Goal: Task Accomplishment & Management: Manage account settings

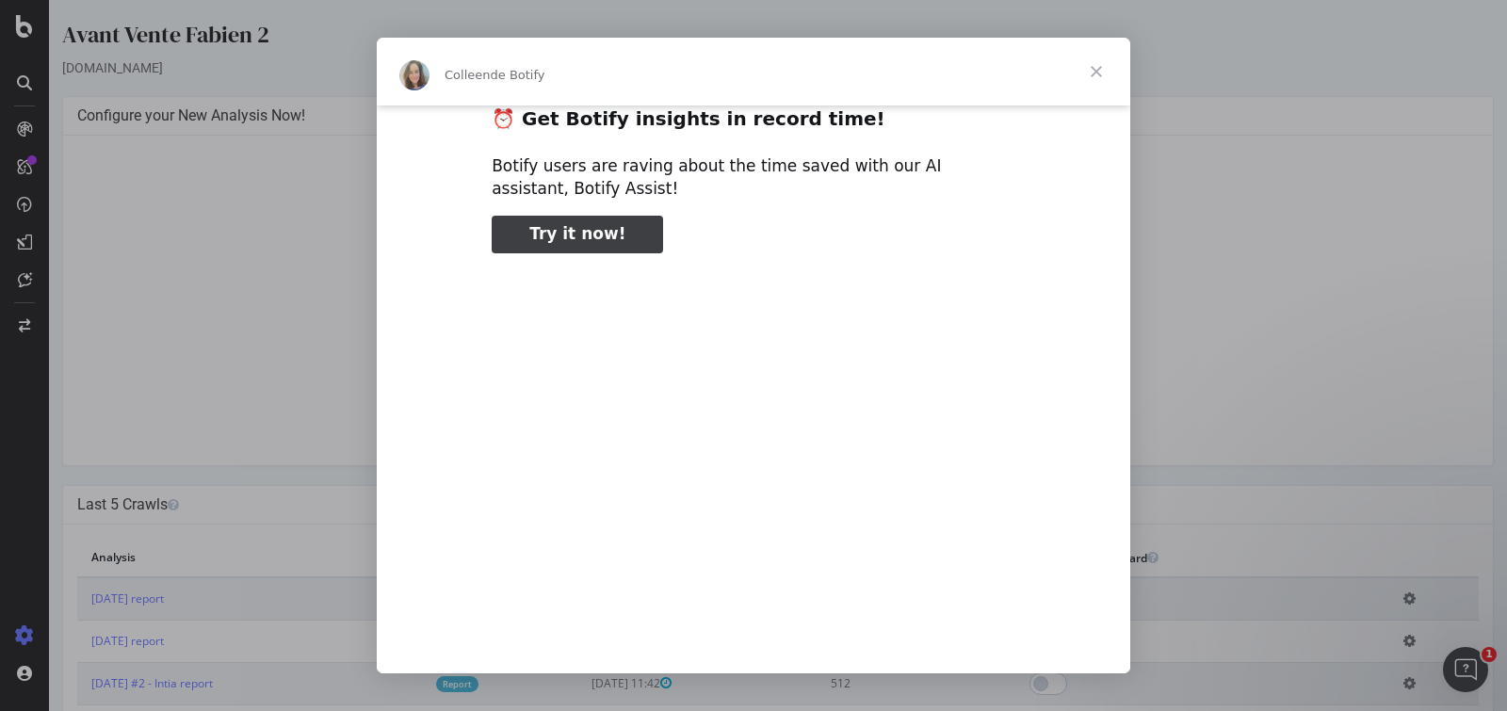
scroll to position [30, 0]
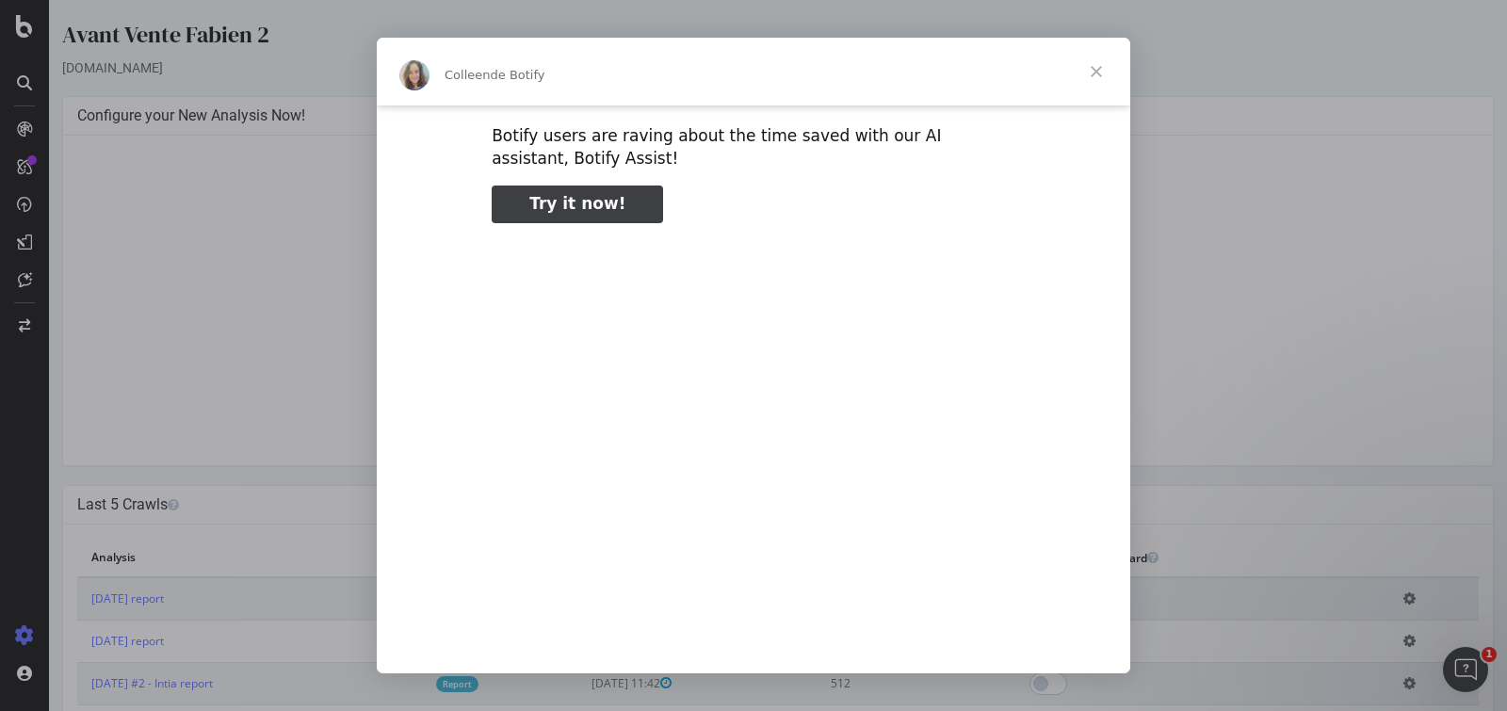
type input "689915"
click at [1096, 74] on span "Fermer" at bounding box center [1097, 72] width 68 height 68
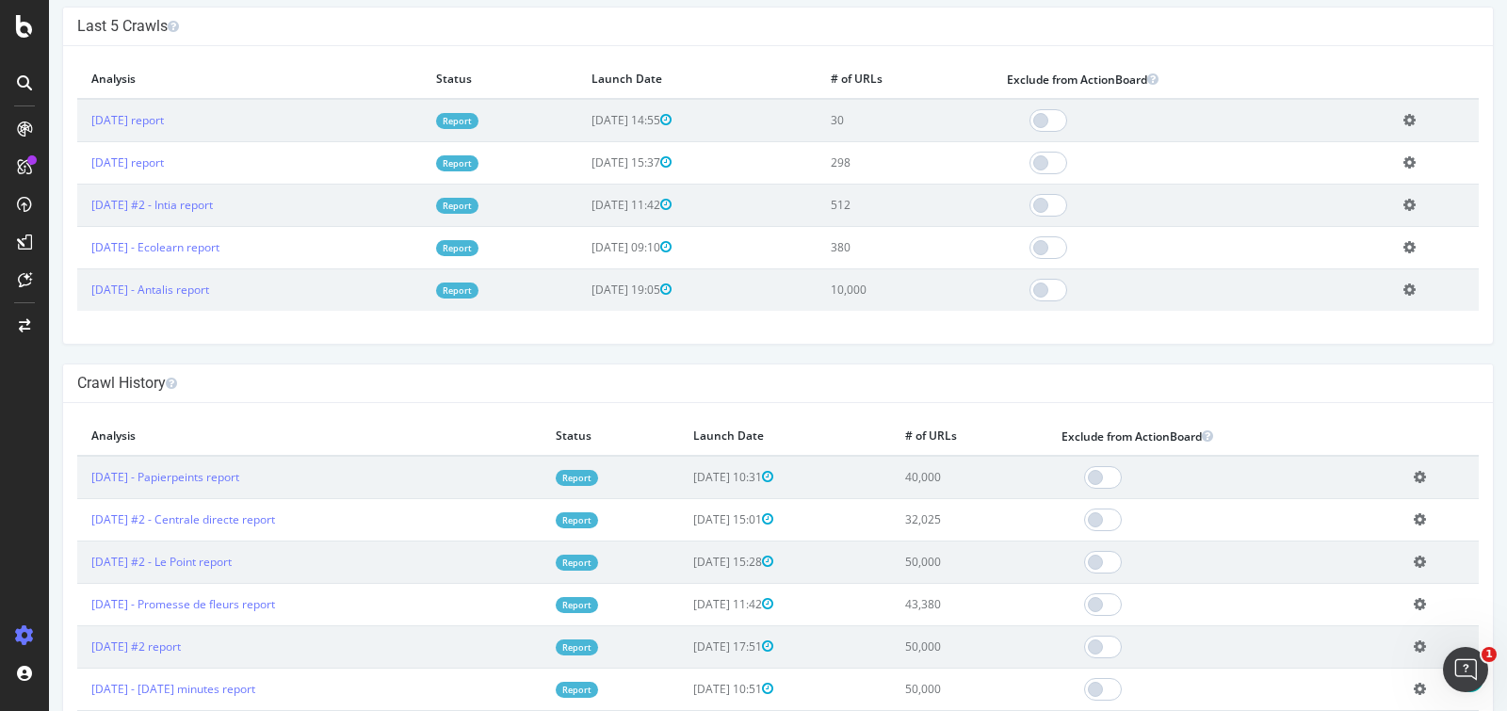
scroll to position [73, 0]
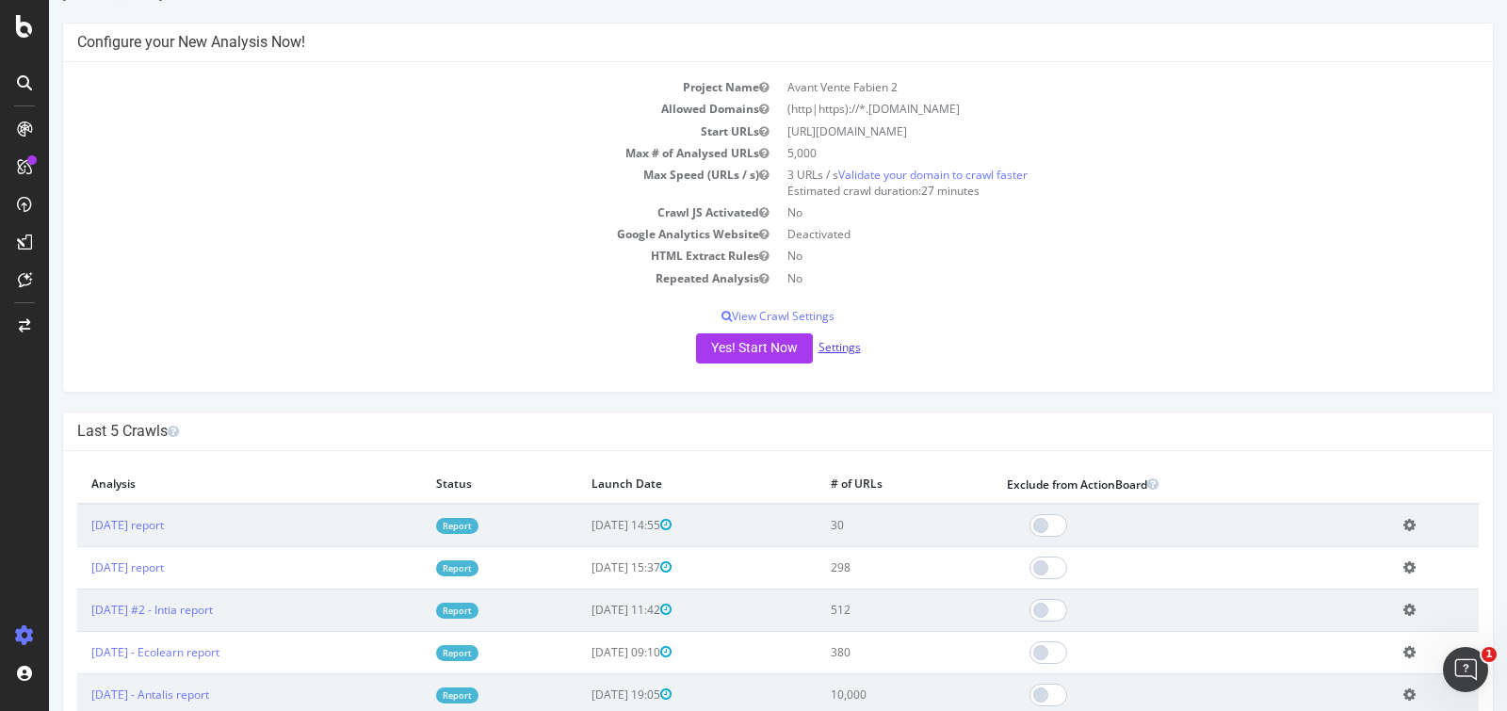
click at [836, 351] on link "Settings" at bounding box center [840, 347] width 42 height 16
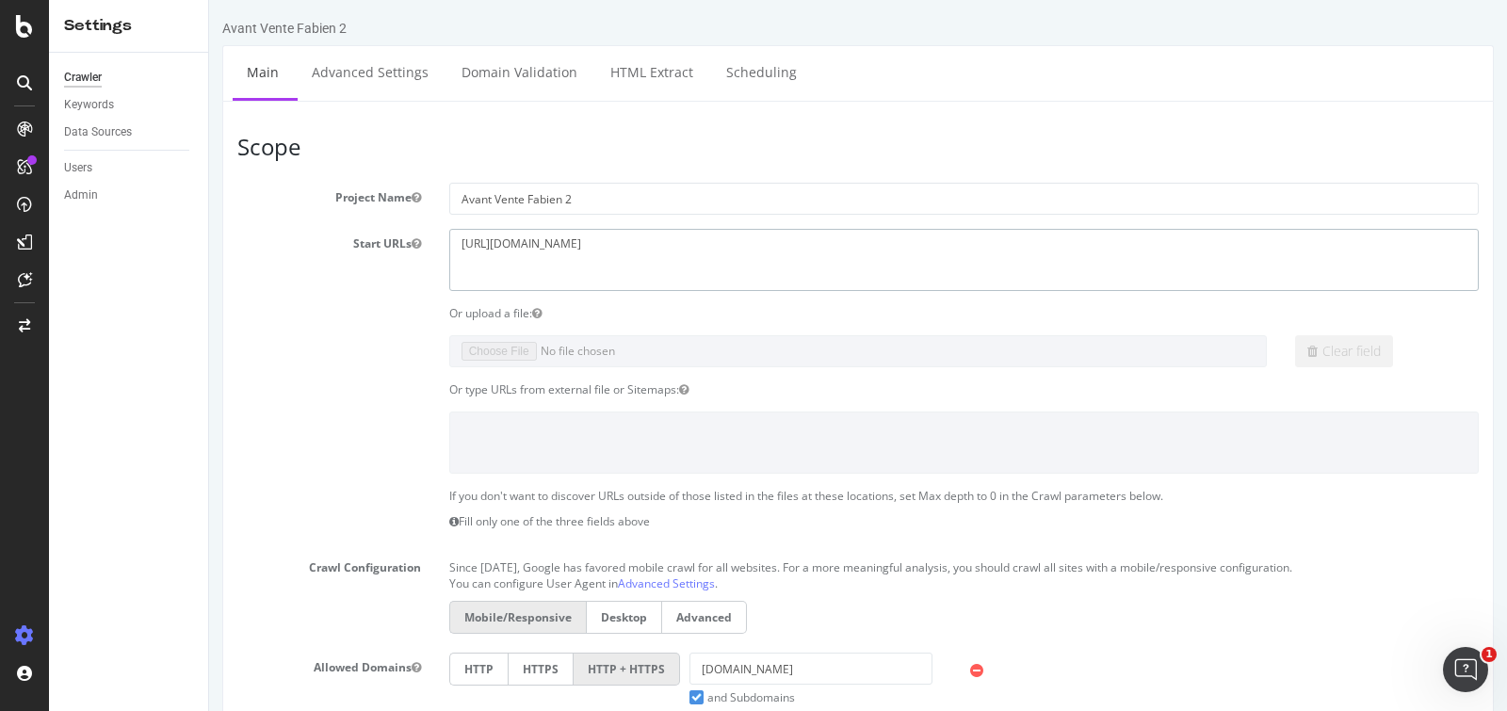
drag, startPoint x: 666, startPoint y: 251, endPoint x: 409, endPoint y: 211, distance: 260.2
paste textarea "[DOMAIN_NAME][URL]"
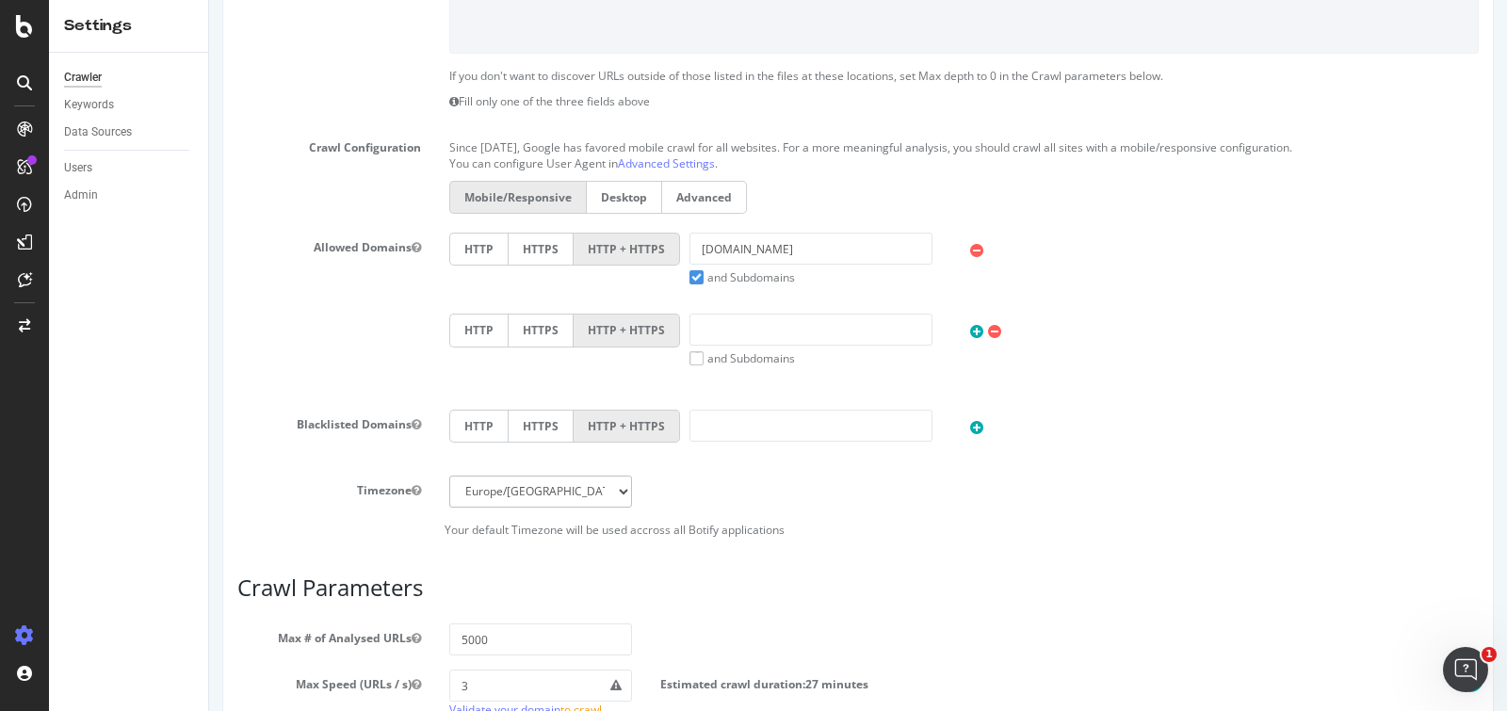
scroll to position [314, 0]
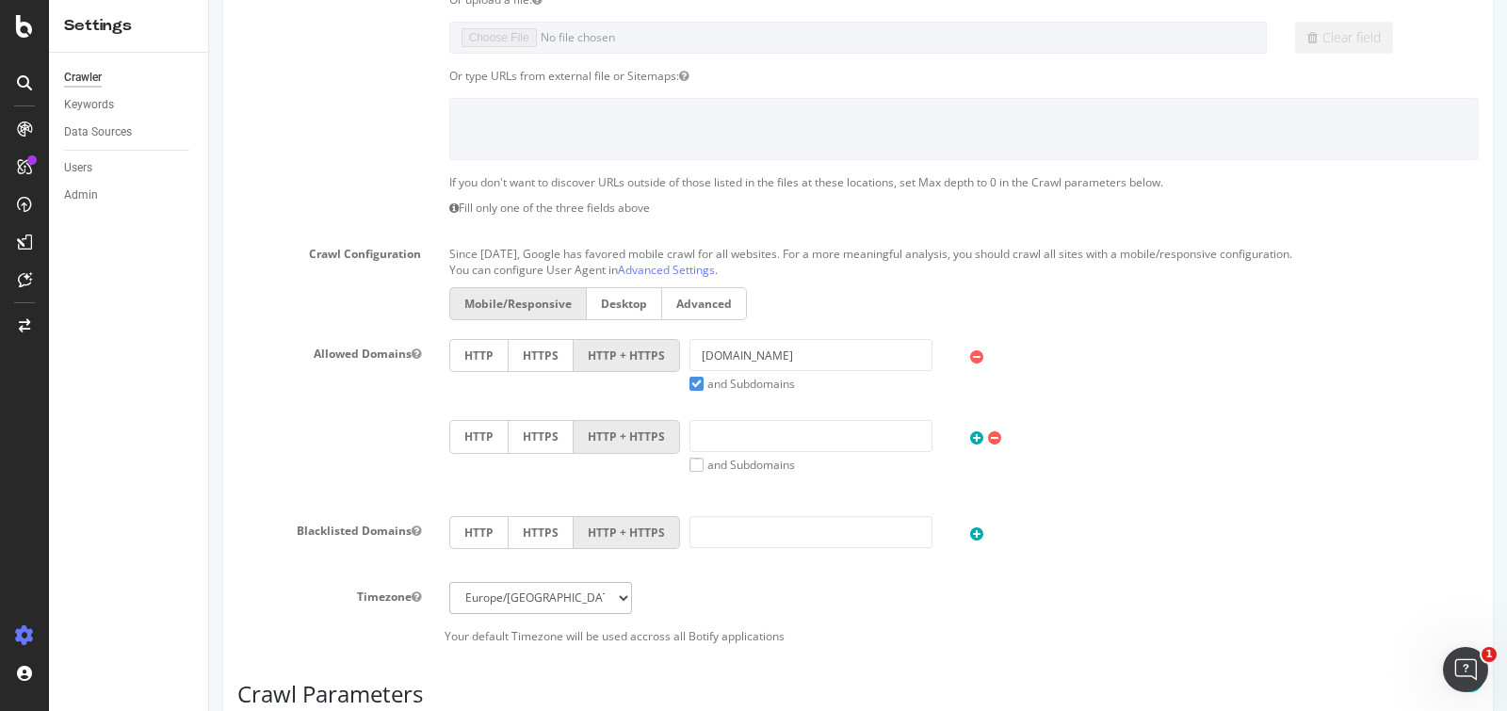
type textarea "[URL][DOMAIN_NAME]"
drag, startPoint x: 823, startPoint y: 359, endPoint x: 507, endPoint y: 333, distance: 317.5
click at [518, 333] on section "Project Name Avant Vente Fabien 2 Start URLs [URL][DOMAIN_NAME] Or upload a fil…" at bounding box center [858, 256] width 1242 height 774
paste input "[URL][DOMAIN_NAME]"
drag, startPoint x: 765, startPoint y: 355, endPoint x: 497, endPoint y: 344, distance: 267.8
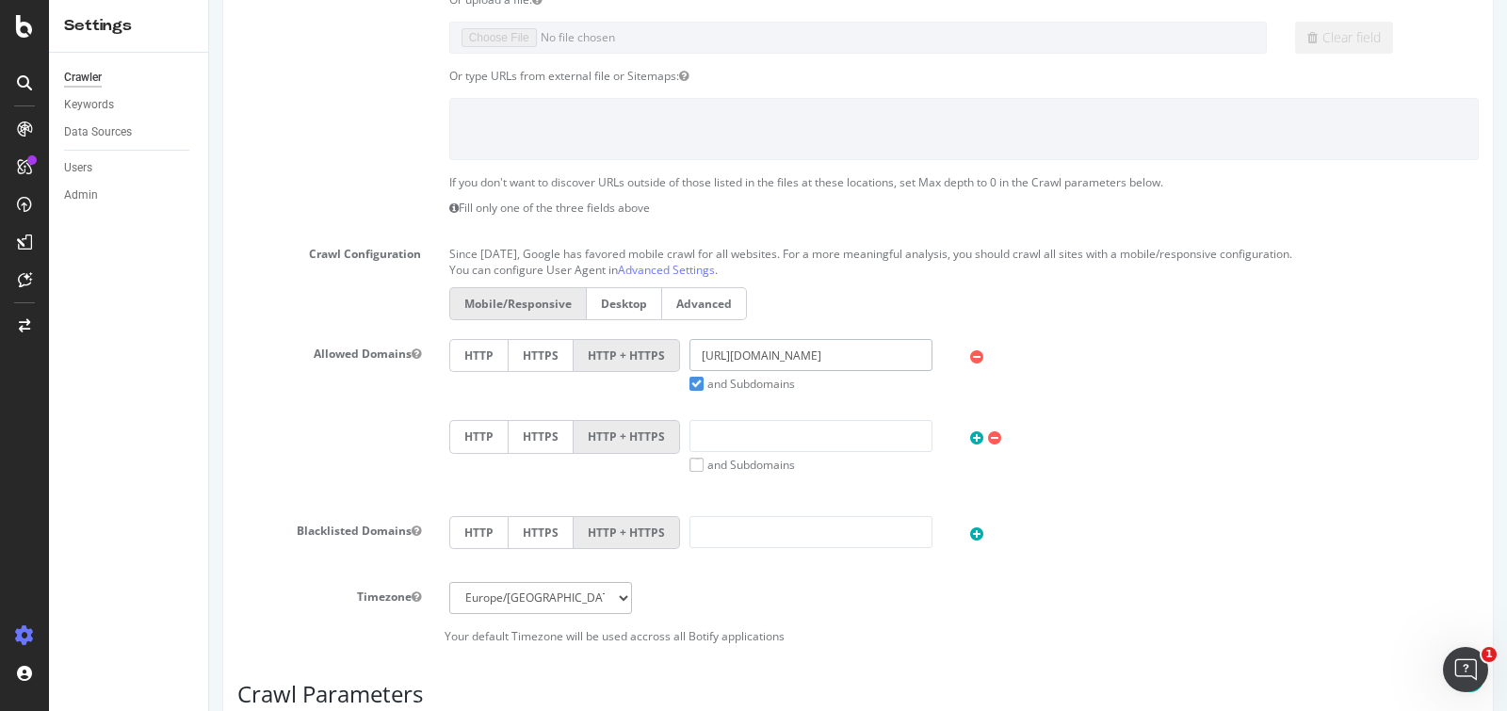
click at [497, 344] on div "HTTP HTTPS HTTP + HTTPS [URL][DOMAIN_NAME] and Subdomains User Agent: Mobile De…" at bounding box center [964, 365] width 1048 height 53
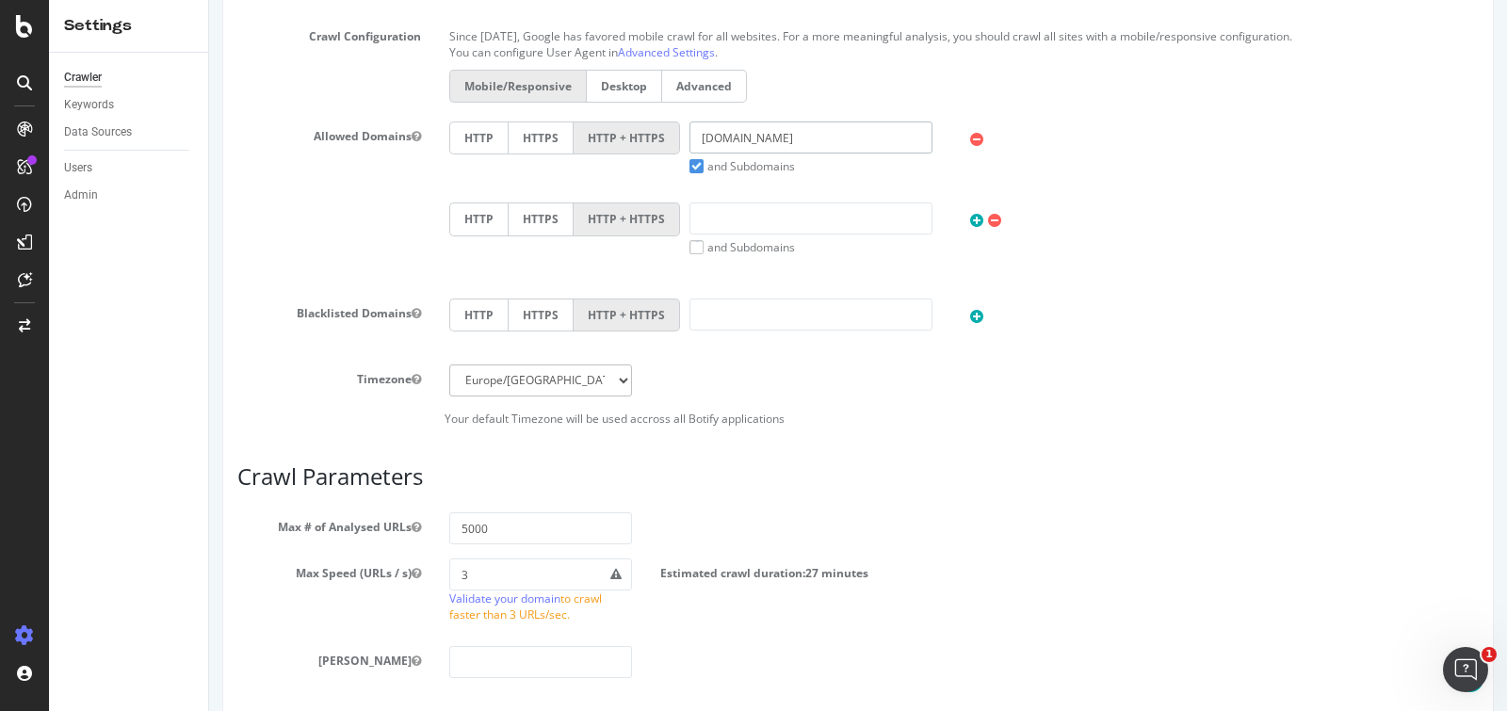
scroll to position [826, 0]
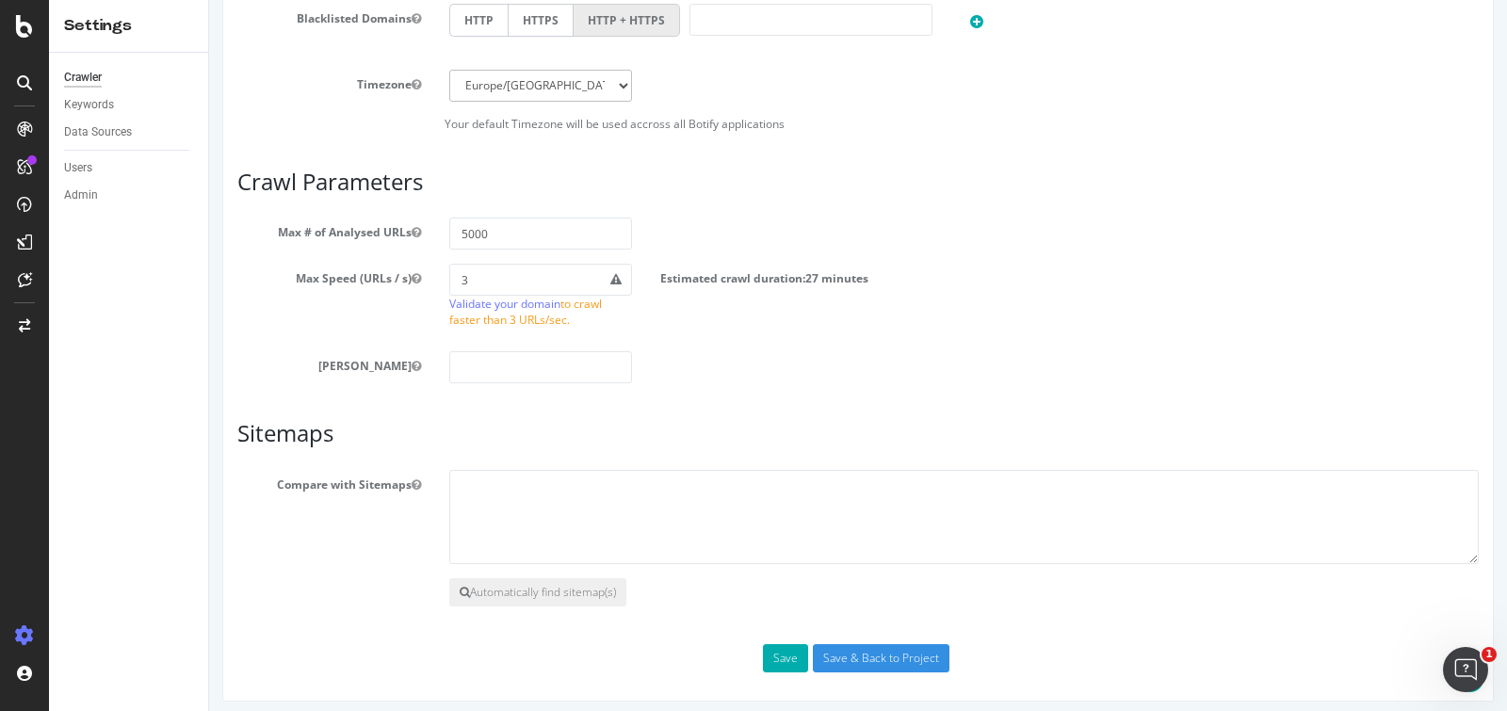
type input "[DOMAIN_NAME]"
click at [901, 651] on input "Save & Back to Project" at bounding box center [881, 658] width 137 height 28
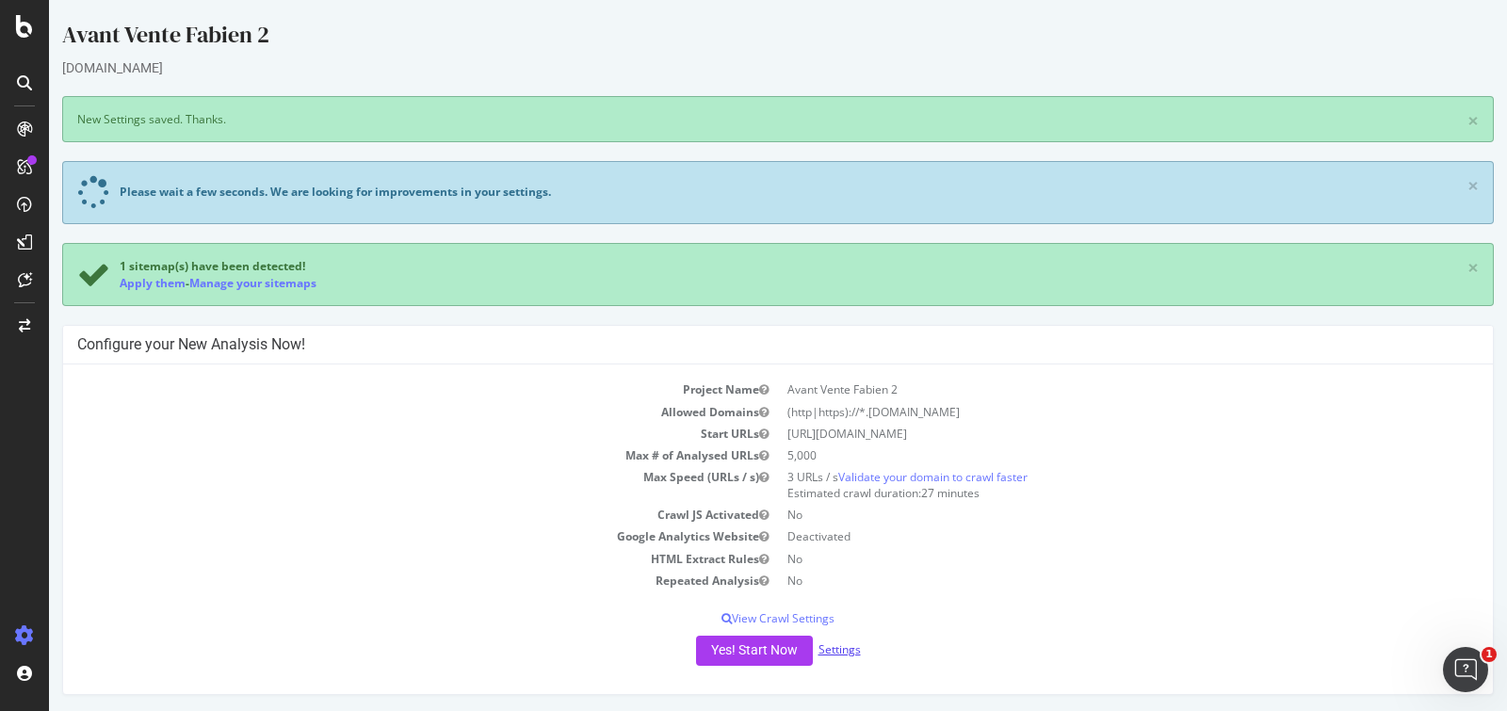
click at [827, 645] on link "Settings" at bounding box center [840, 650] width 42 height 16
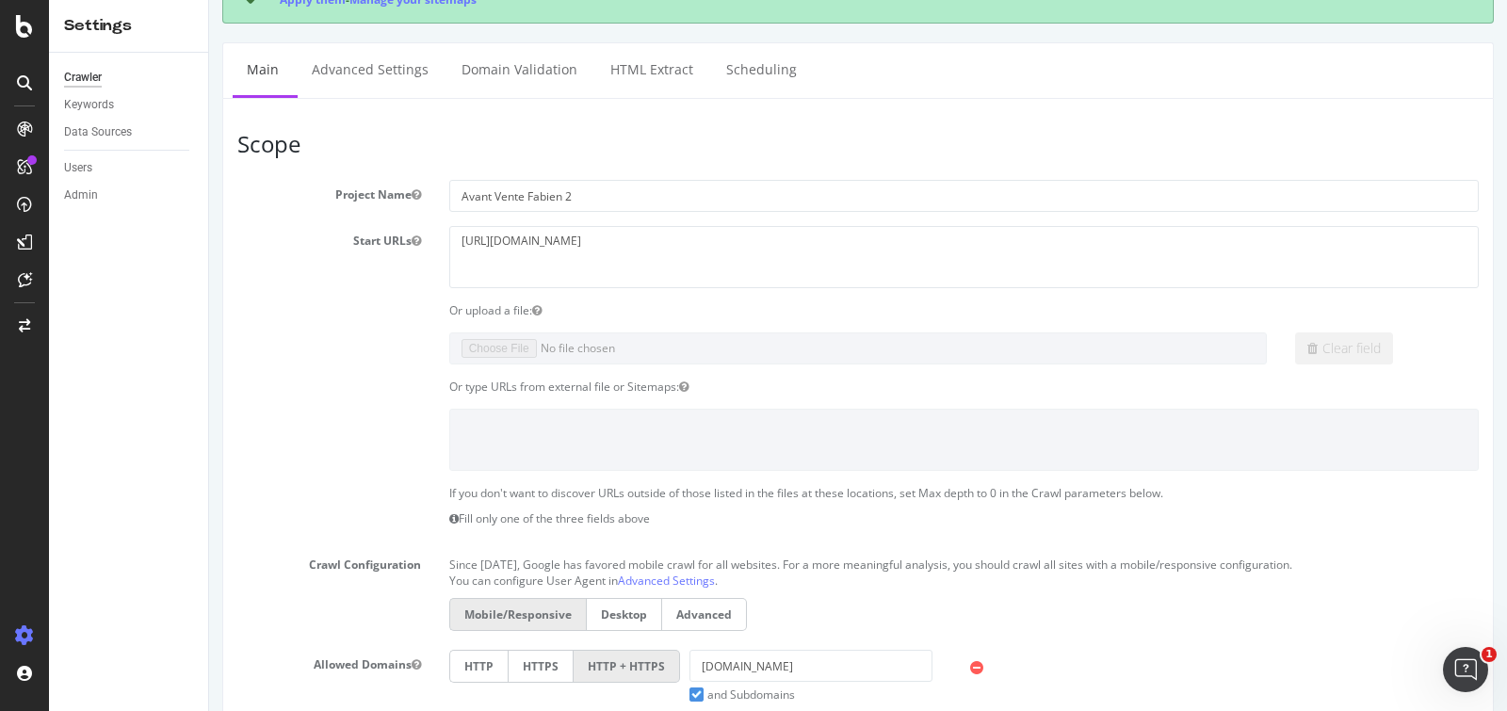
scroll to position [220, 0]
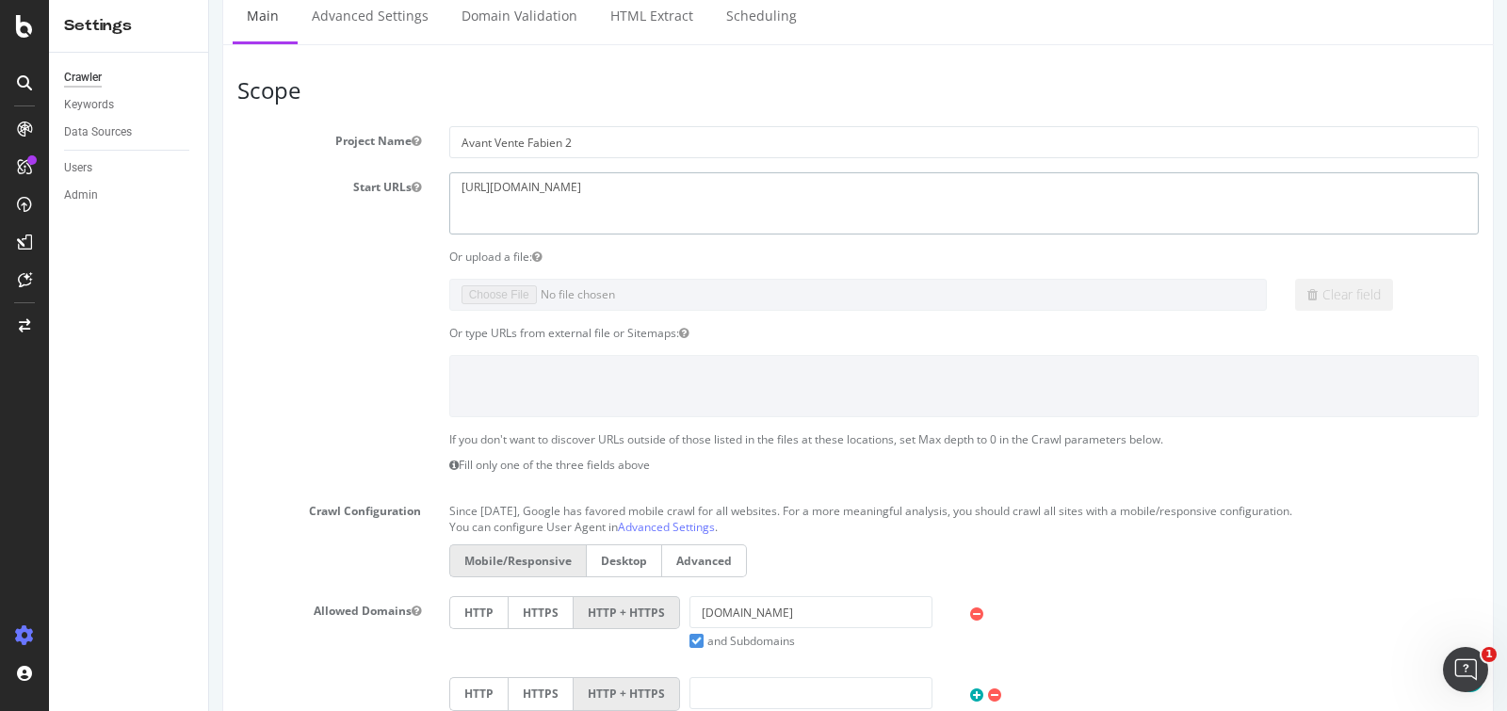
drag, startPoint x: 596, startPoint y: 212, endPoint x: 414, endPoint y: 146, distance: 193.4
click at [414, 146] on section "Project Name Avant Vente Fabien 2 Start URLs [URL][DOMAIN_NAME] Or upload a fil…" at bounding box center [858, 513] width 1242 height 774
paste textarea "[DOMAIN_NAME][URL]"
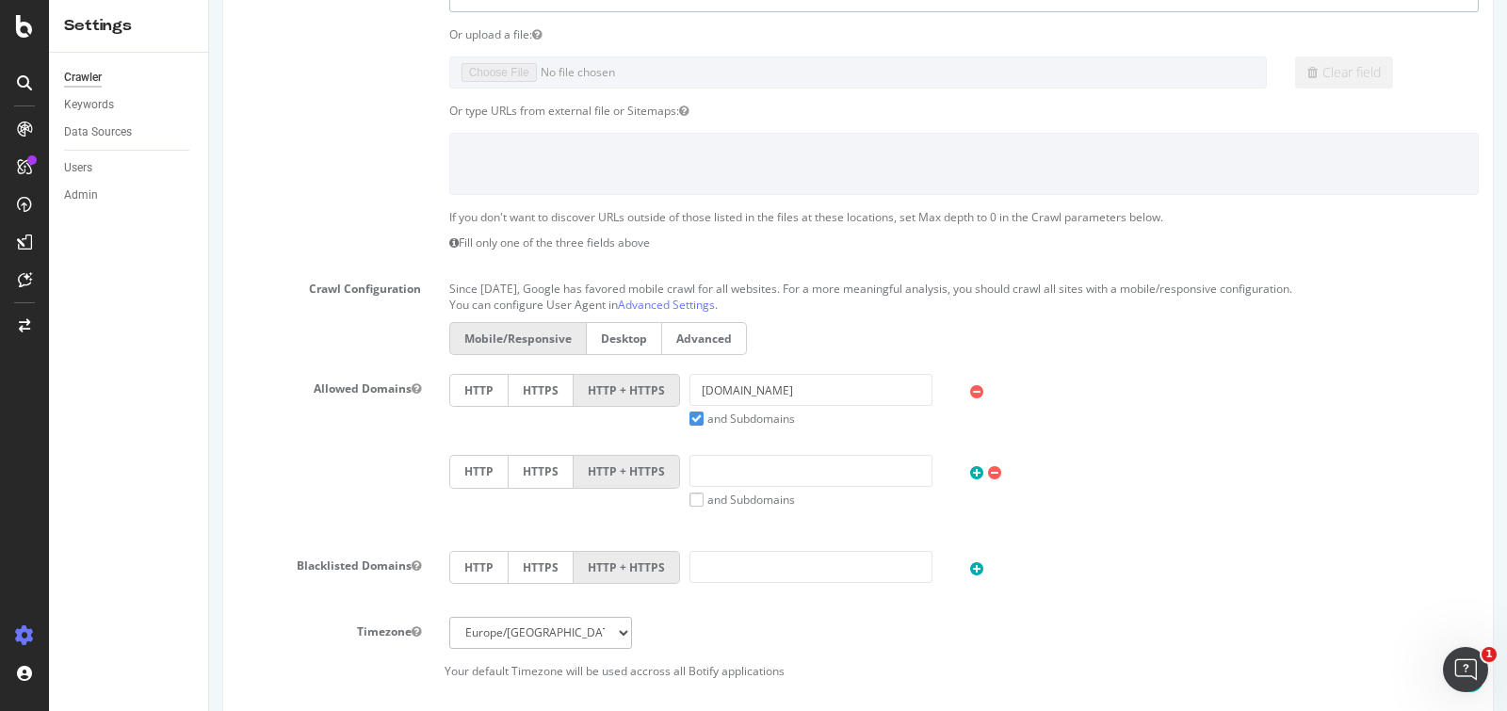
scroll to position [530, 0]
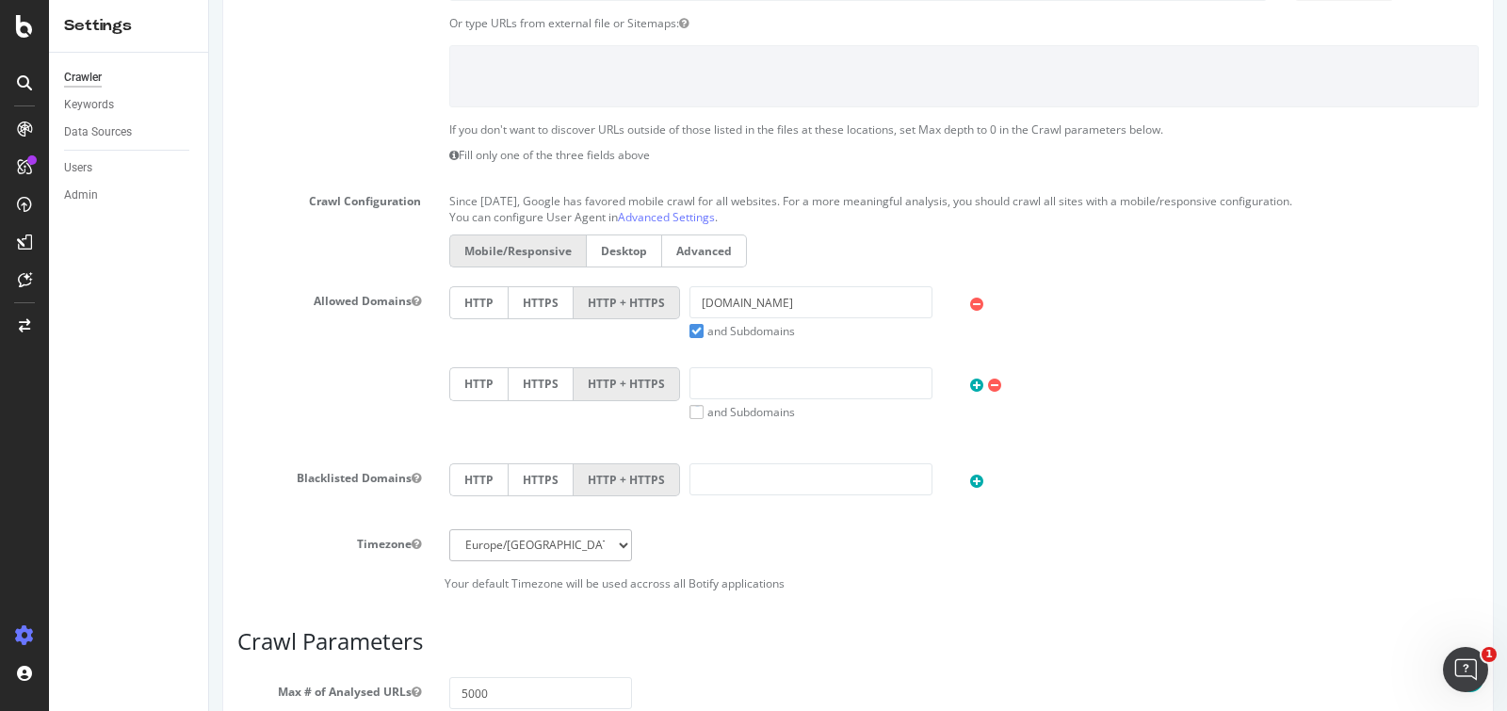
type textarea "[URL][DOMAIN_NAME]"
drag, startPoint x: 782, startPoint y: 276, endPoint x: 590, endPoint y: 277, distance: 192.2
click at [590, 277] on section "Project Name Avant Vente Fabien 2 Start URLs [URL][DOMAIN_NAME] Or upload a fil…" at bounding box center [858, 203] width 1242 height 774
click at [733, 288] on input "[DOMAIN_NAME]" at bounding box center [811, 302] width 243 height 32
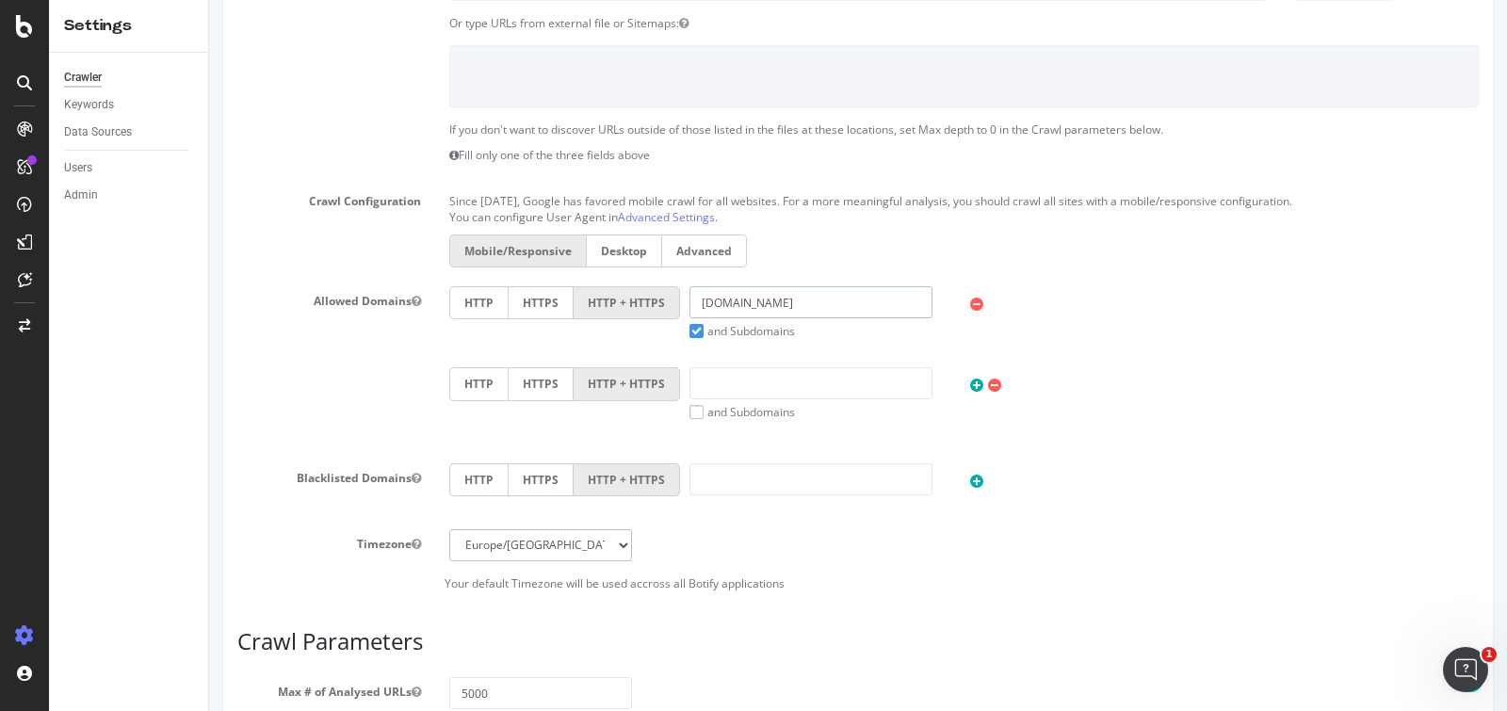
click at [733, 288] on input "[DOMAIN_NAME]" at bounding box center [811, 302] width 243 height 32
paste input "[URL][DOMAIN_NAME]"
drag, startPoint x: 765, startPoint y: 297, endPoint x: 607, endPoint y: 284, distance: 158.7
click at [607, 286] on div "HTTP HTTPS HTTP + HTTPS [URL][DOMAIN_NAME] and Subdomains User Agent: Mobile De…" at bounding box center [964, 312] width 1048 height 53
click at [751, 294] on input "[DOMAIN_NAME][URL]" at bounding box center [811, 302] width 243 height 32
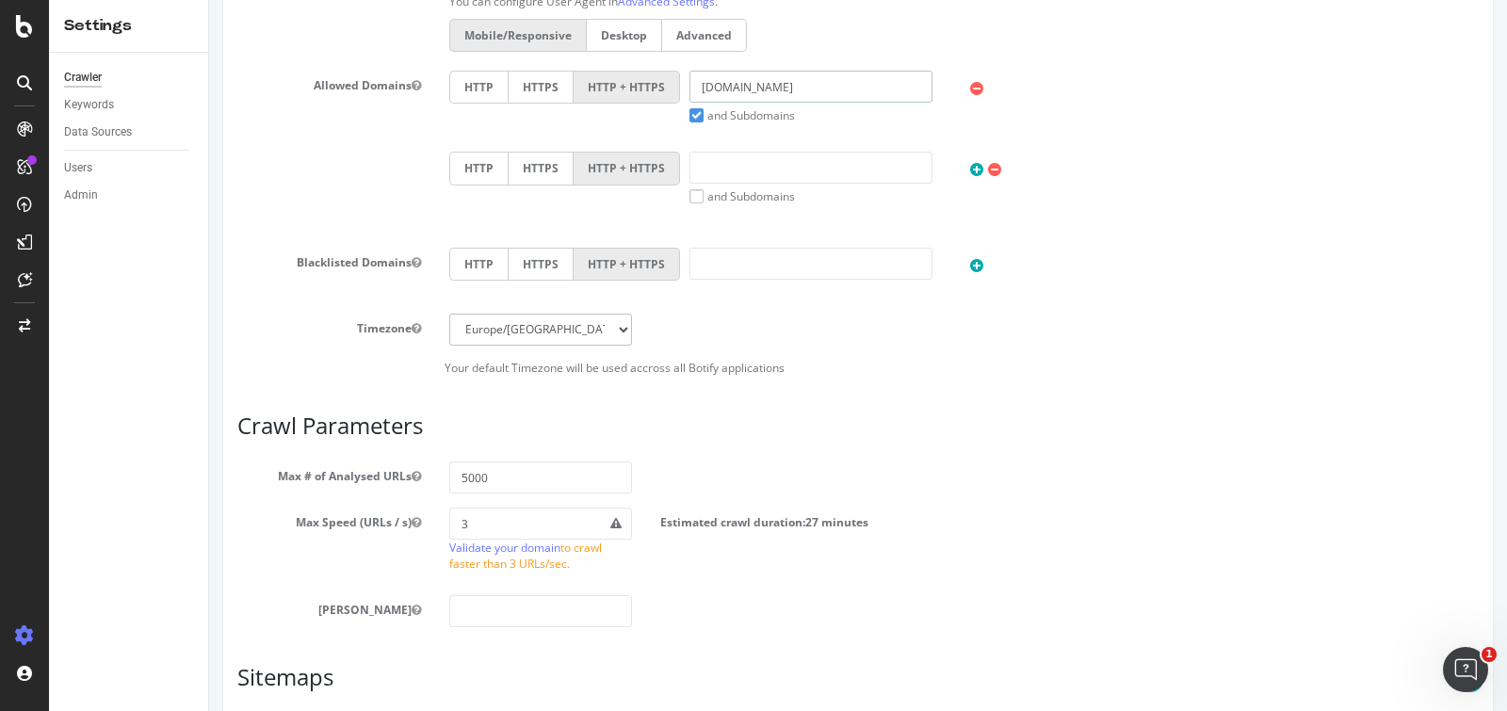
scroll to position [929, 0]
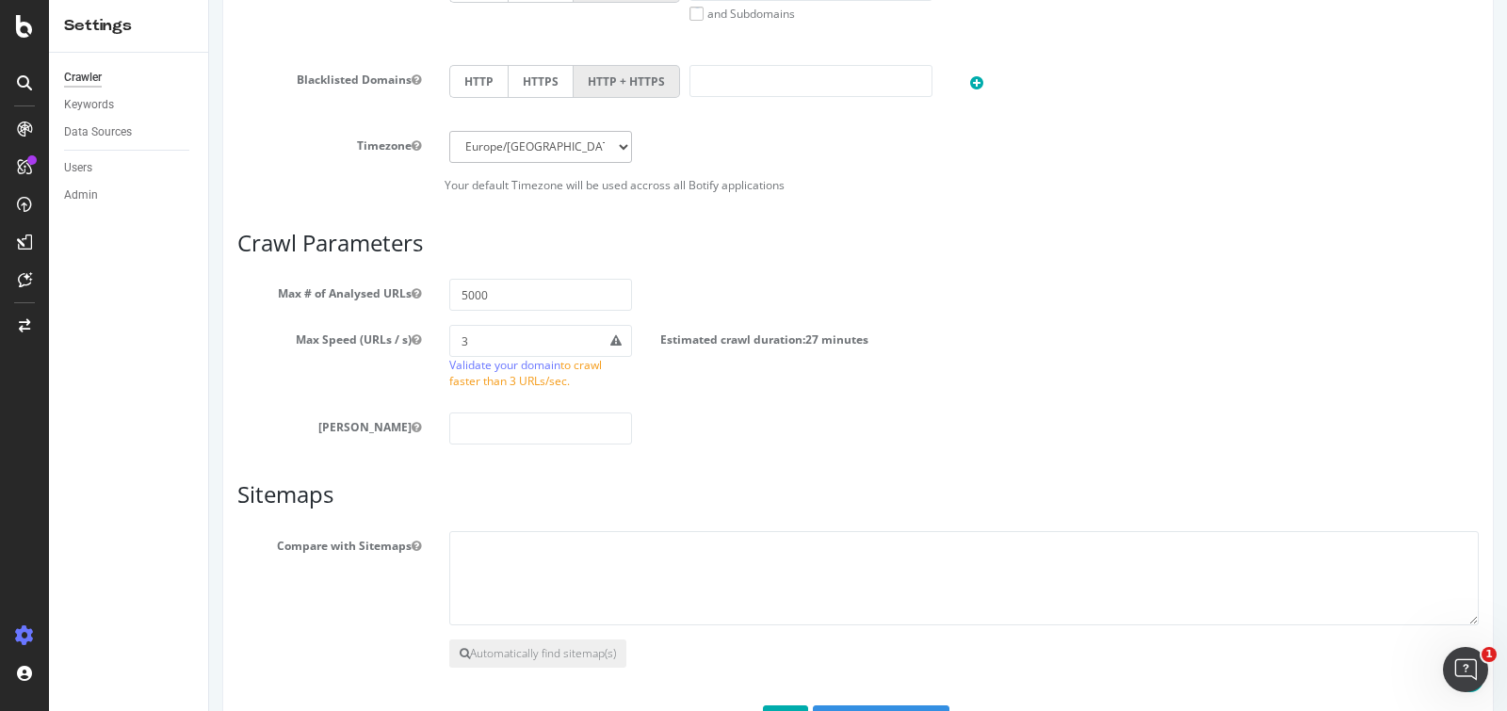
type input "[DOMAIN_NAME]"
drag, startPoint x: 464, startPoint y: 290, endPoint x: 431, endPoint y: 290, distance: 33.0
click at [435, 290] on div "5000" at bounding box center [541, 295] width 212 height 32
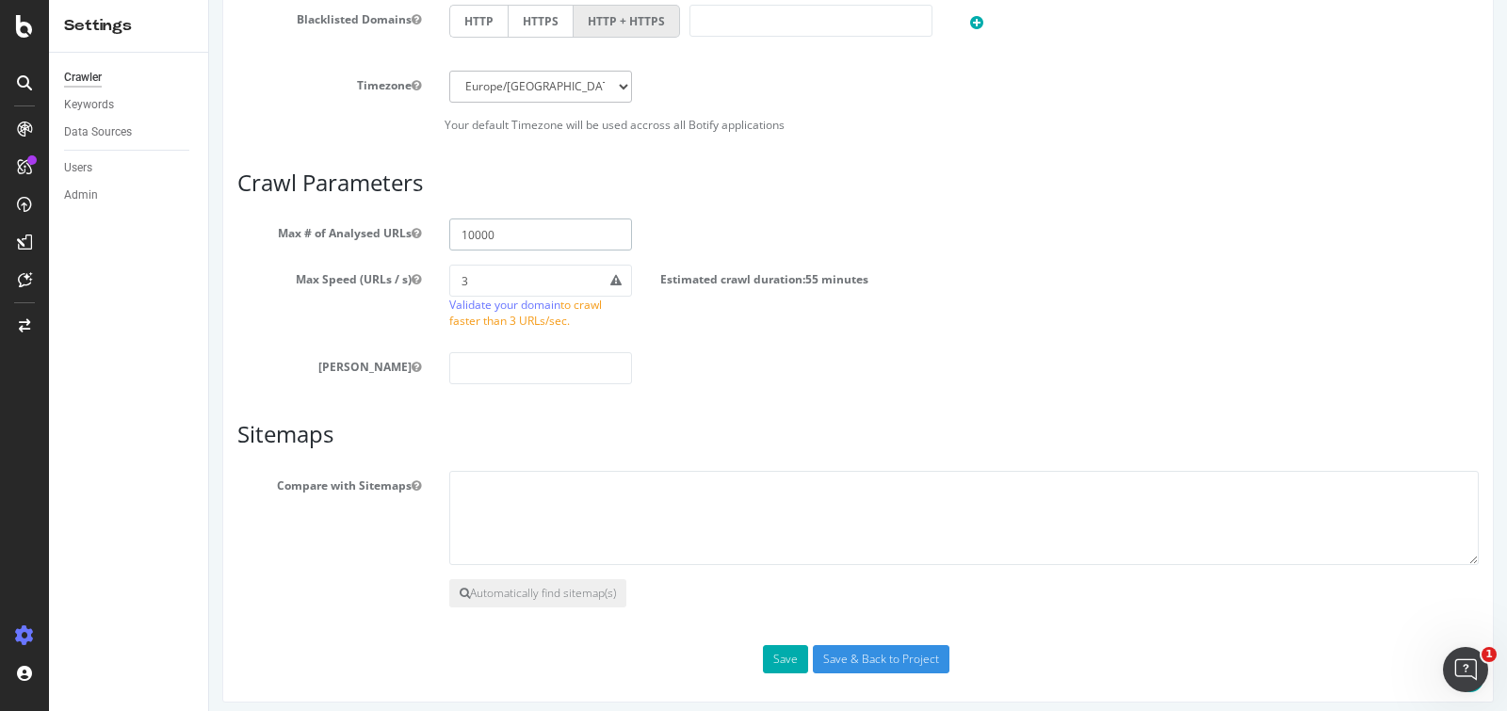
type input "10000"
click at [828, 655] on input "Save & Back to Project" at bounding box center [881, 659] width 137 height 28
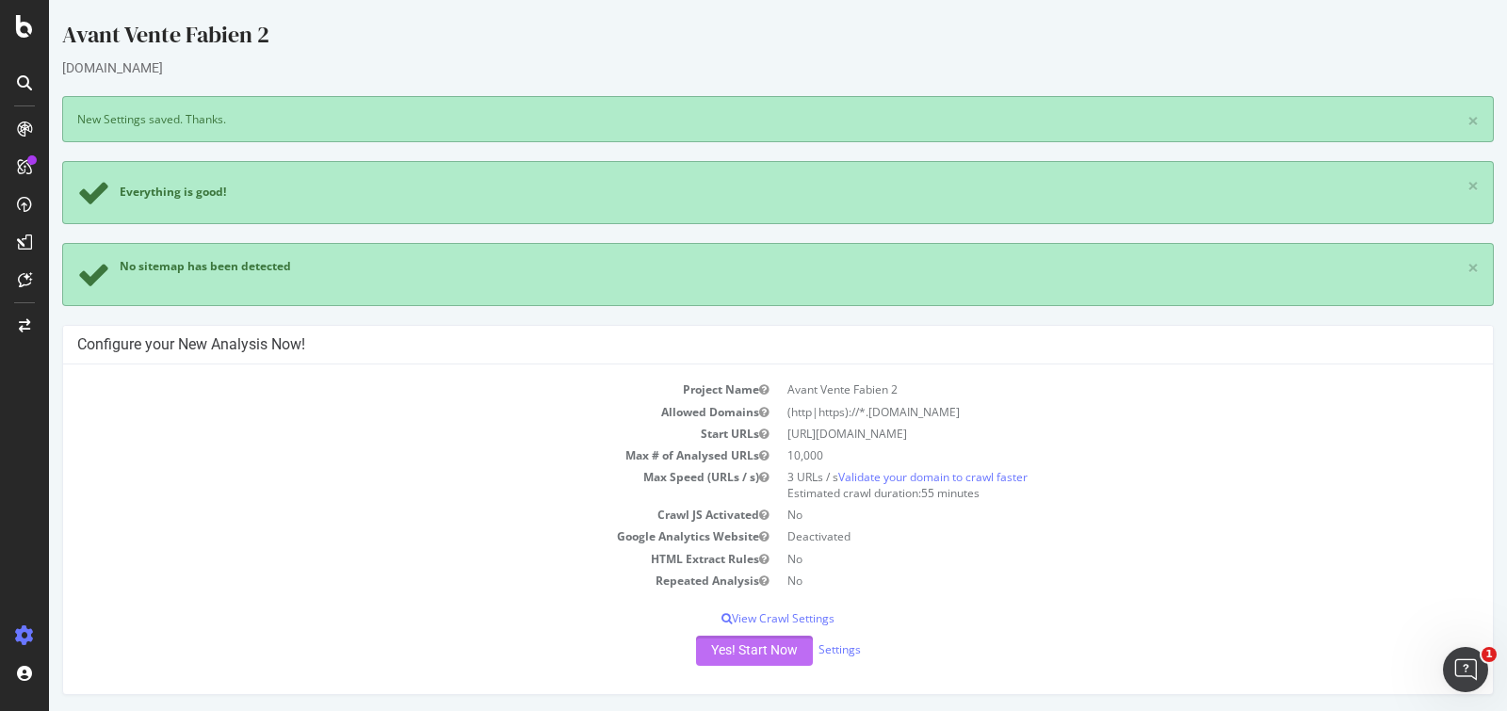
click at [710, 658] on button "Yes! Start Now" at bounding box center [754, 651] width 117 height 30
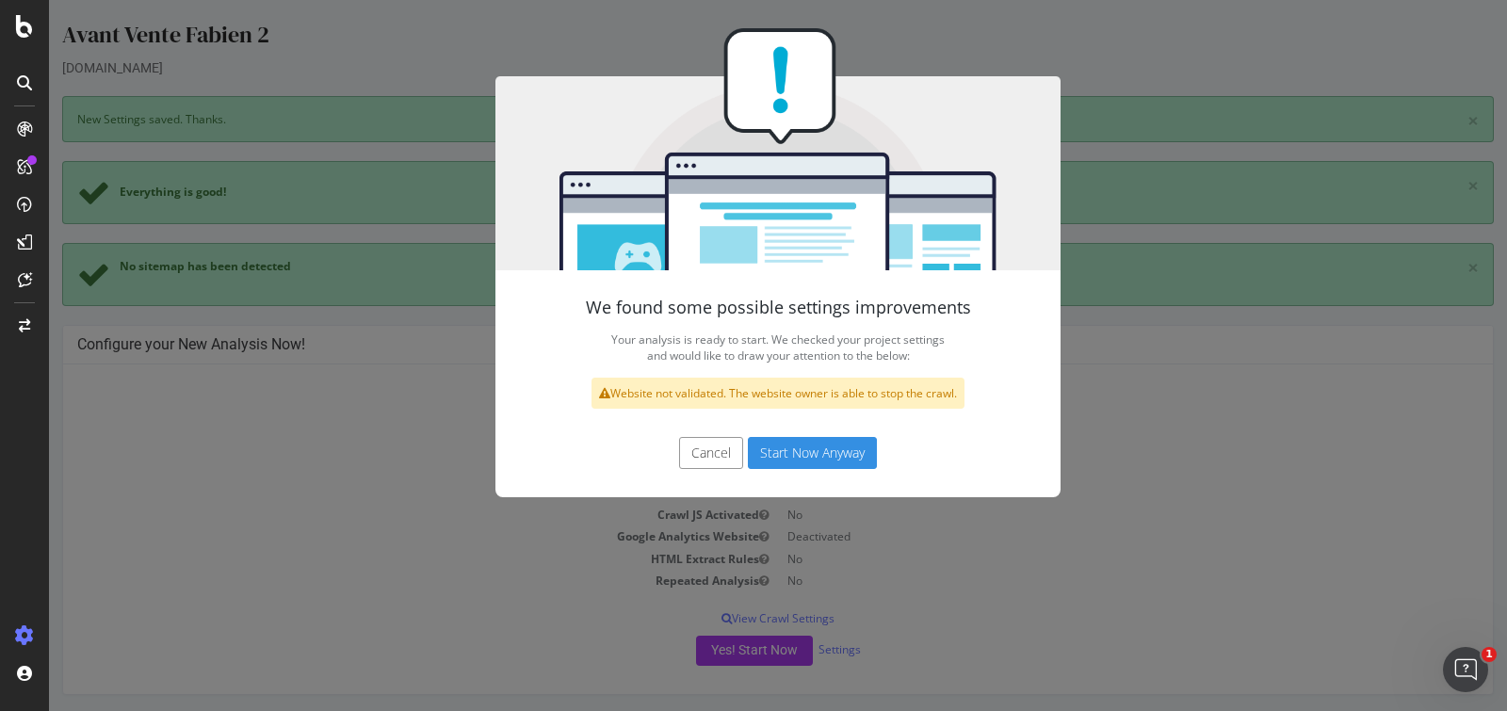
click at [786, 460] on button "Start Now Anyway" at bounding box center [812, 453] width 129 height 32
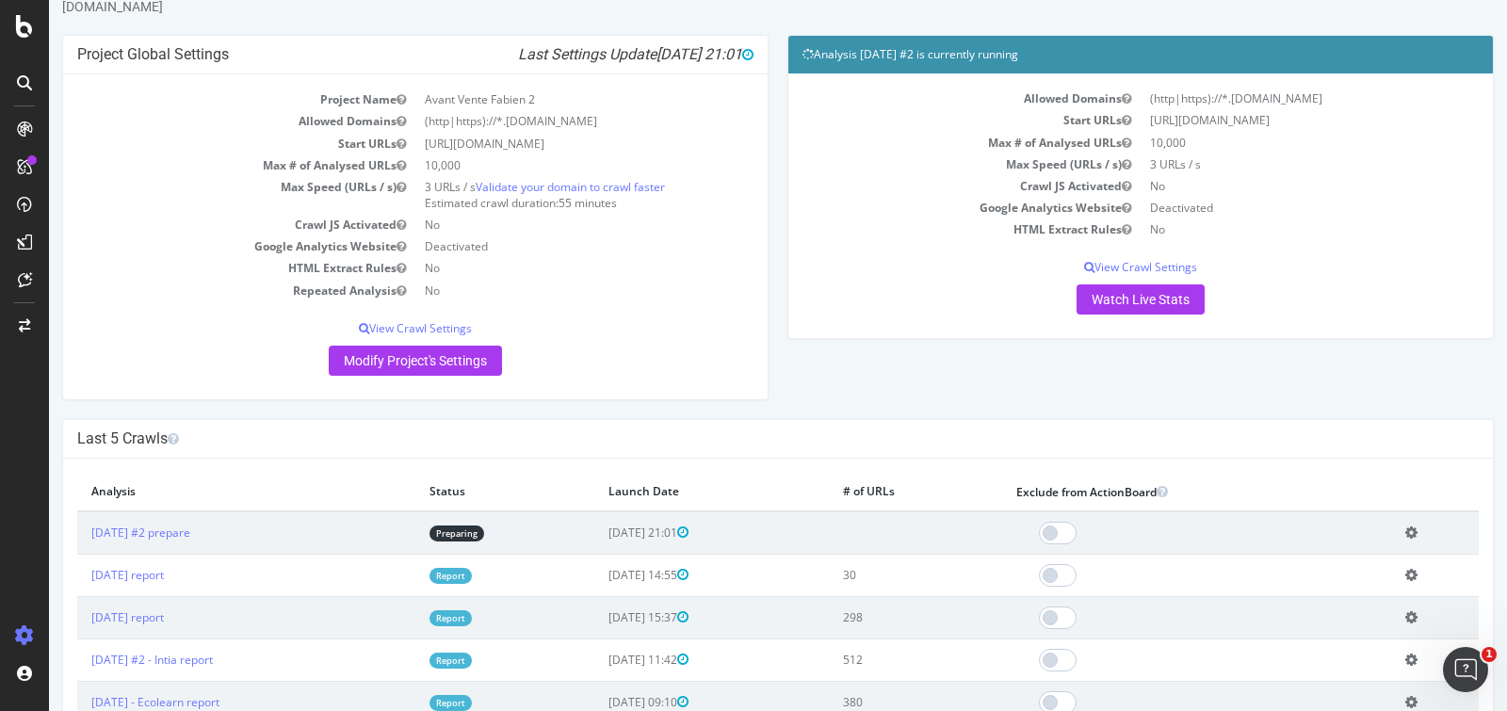
scroll to position [63, 0]
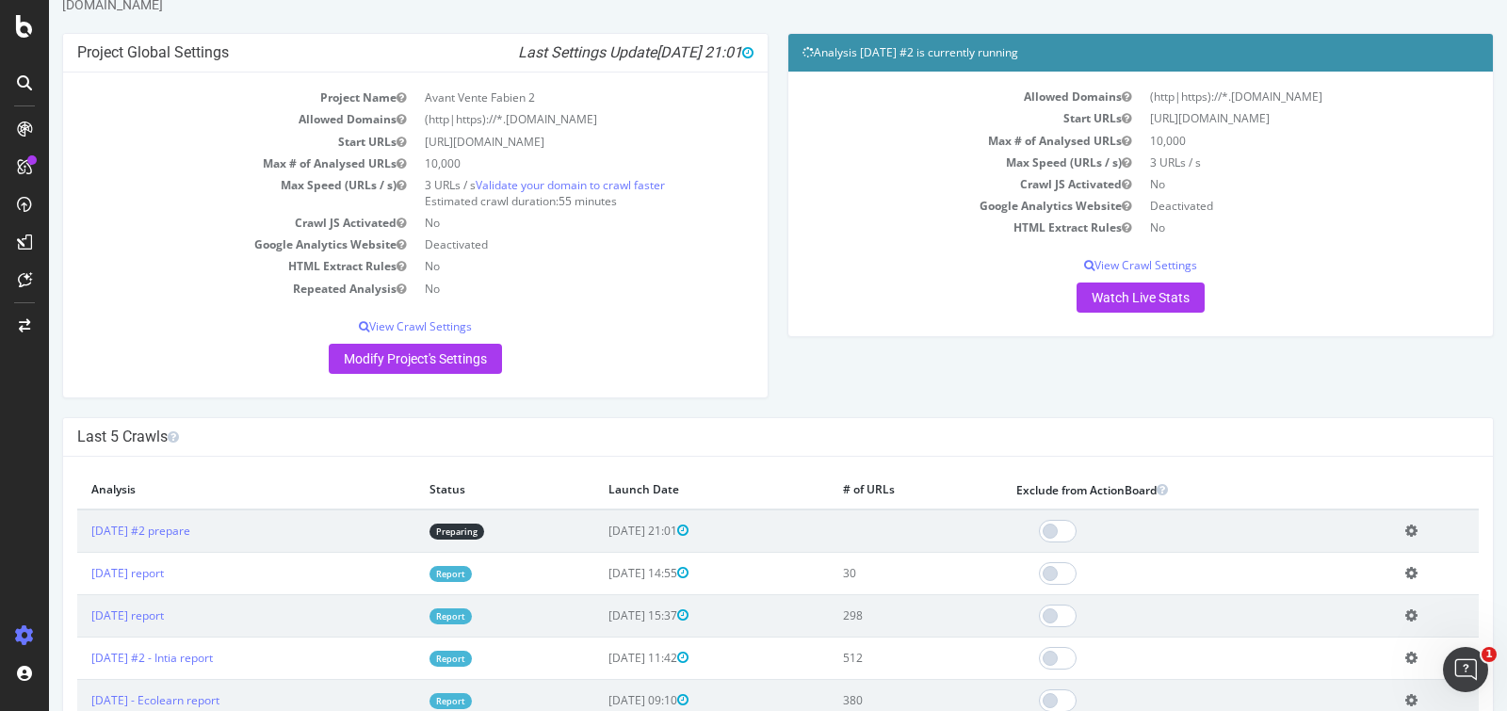
click at [1407, 524] on icon at bounding box center [1412, 531] width 12 height 14
click at [1363, 556] on link "Add name" at bounding box center [1342, 558] width 151 height 25
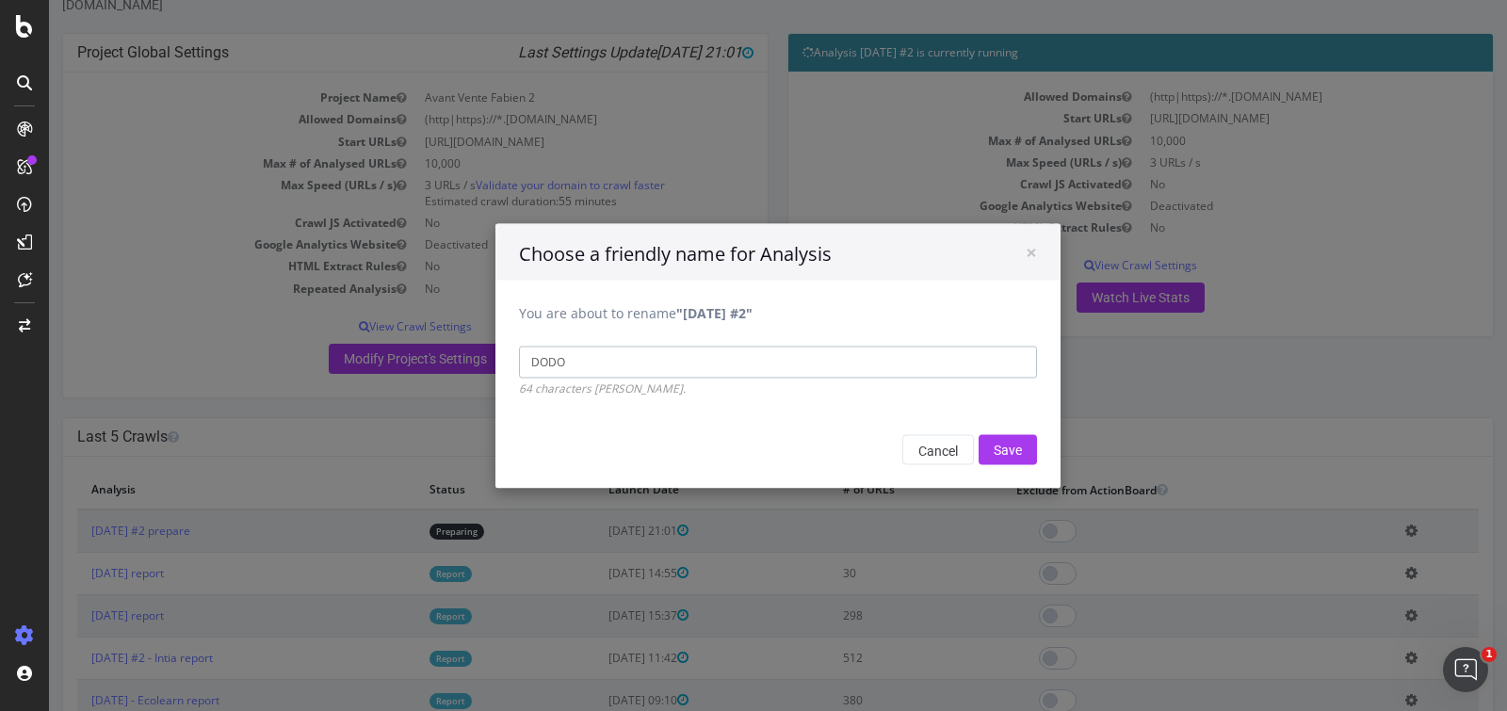
type input "DODO"
click at [979, 434] on input "Save" at bounding box center [1008, 449] width 58 height 30
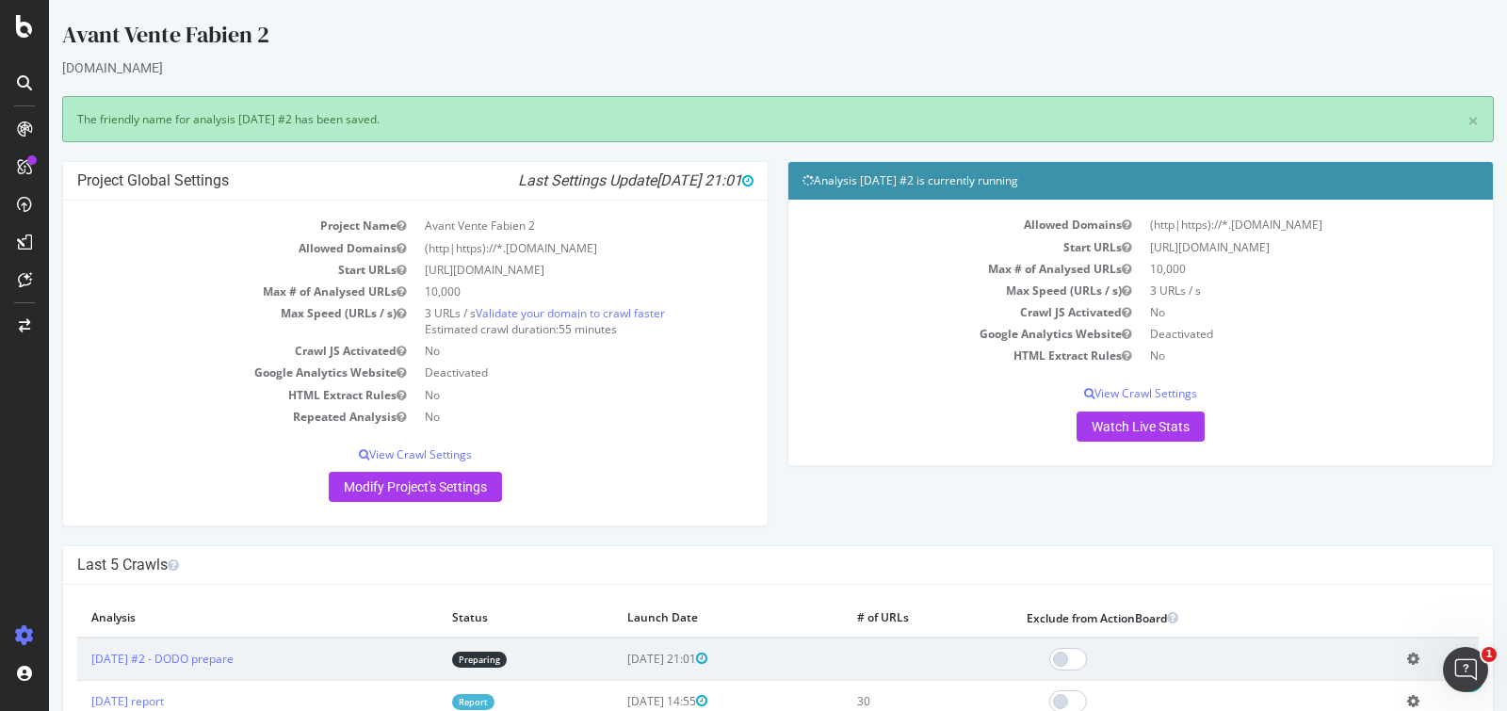
scroll to position [349, 0]
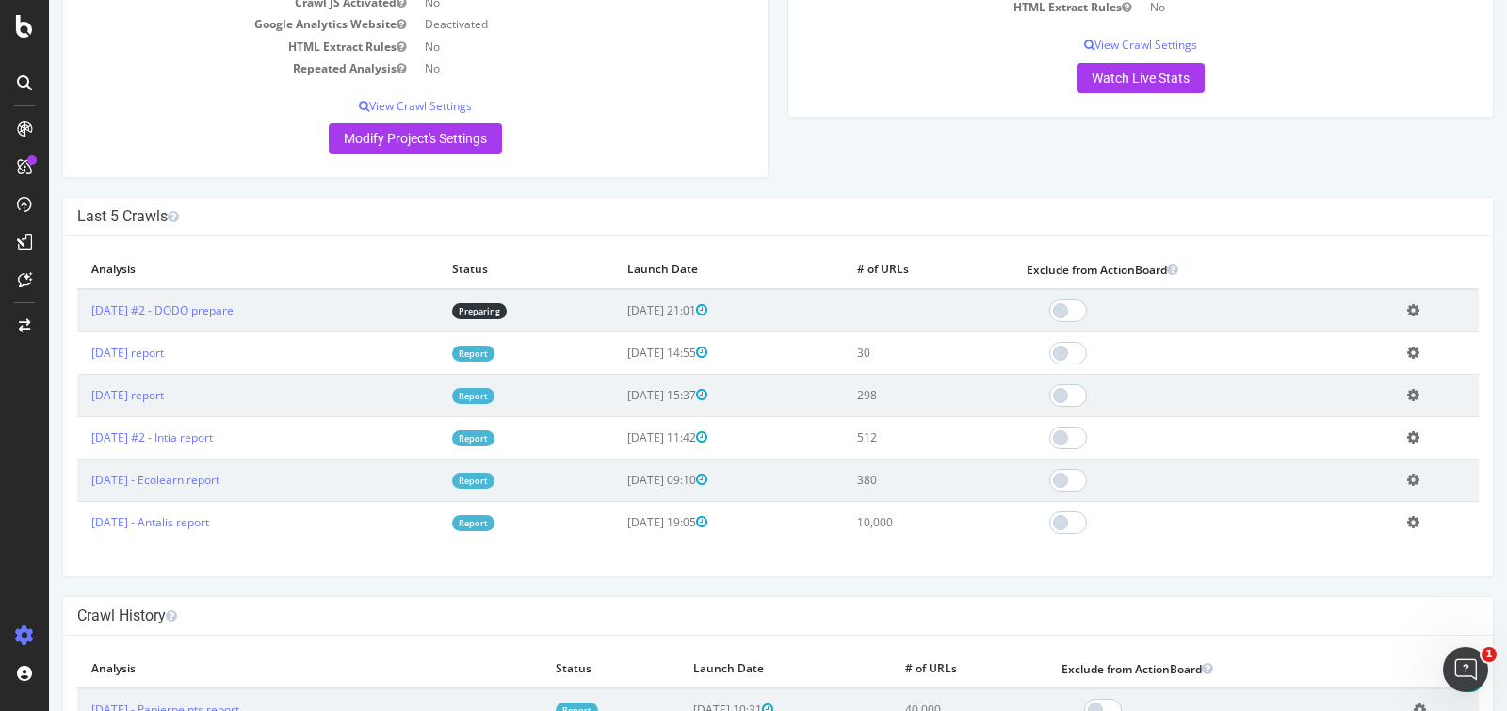
click at [1413, 348] on td "Add name Delete analysis" at bounding box center [1436, 353] width 86 height 42
click at [1411, 347] on icon at bounding box center [1413, 353] width 12 height 14
click at [1308, 372] on link "Add name" at bounding box center [1344, 380] width 151 height 25
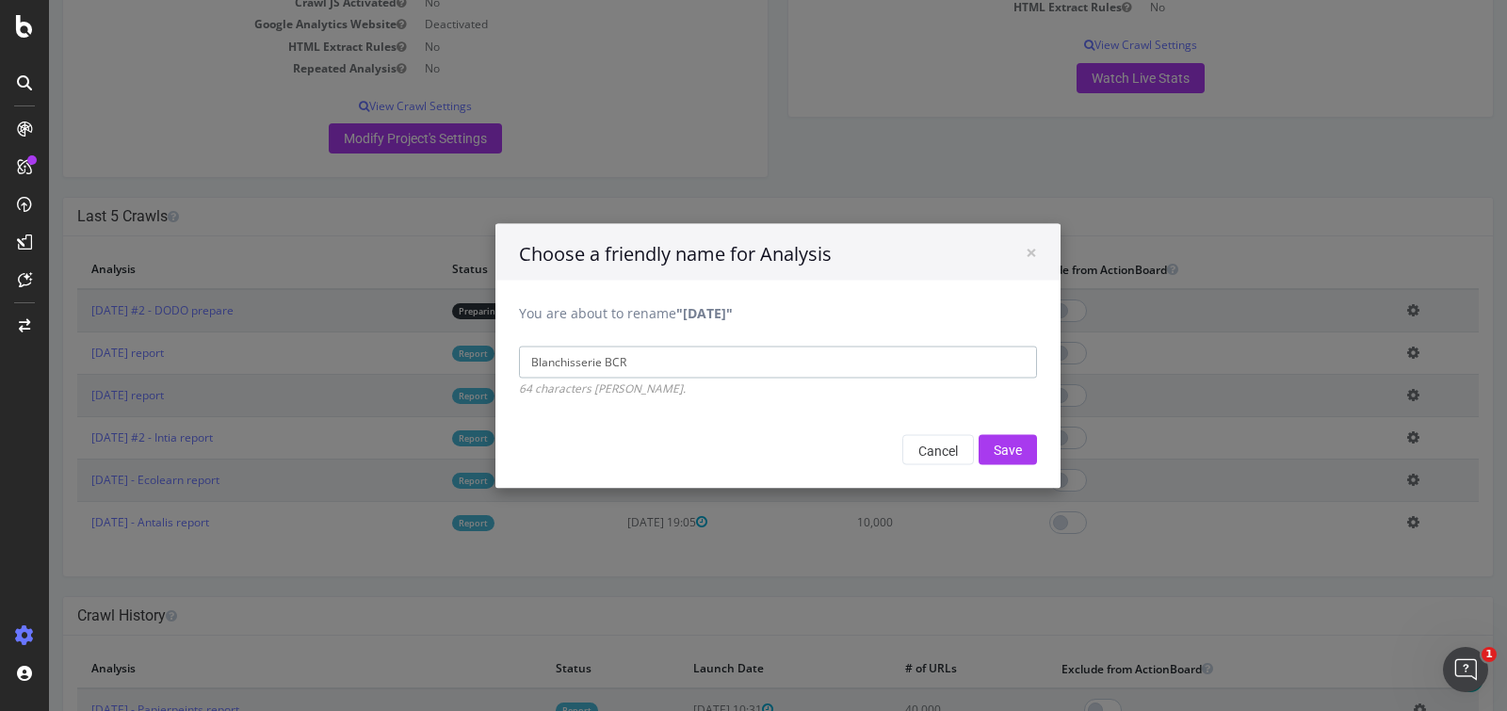
type input "Blanchisserie BCR"
click at [979, 434] on input "Save" at bounding box center [1008, 449] width 58 height 30
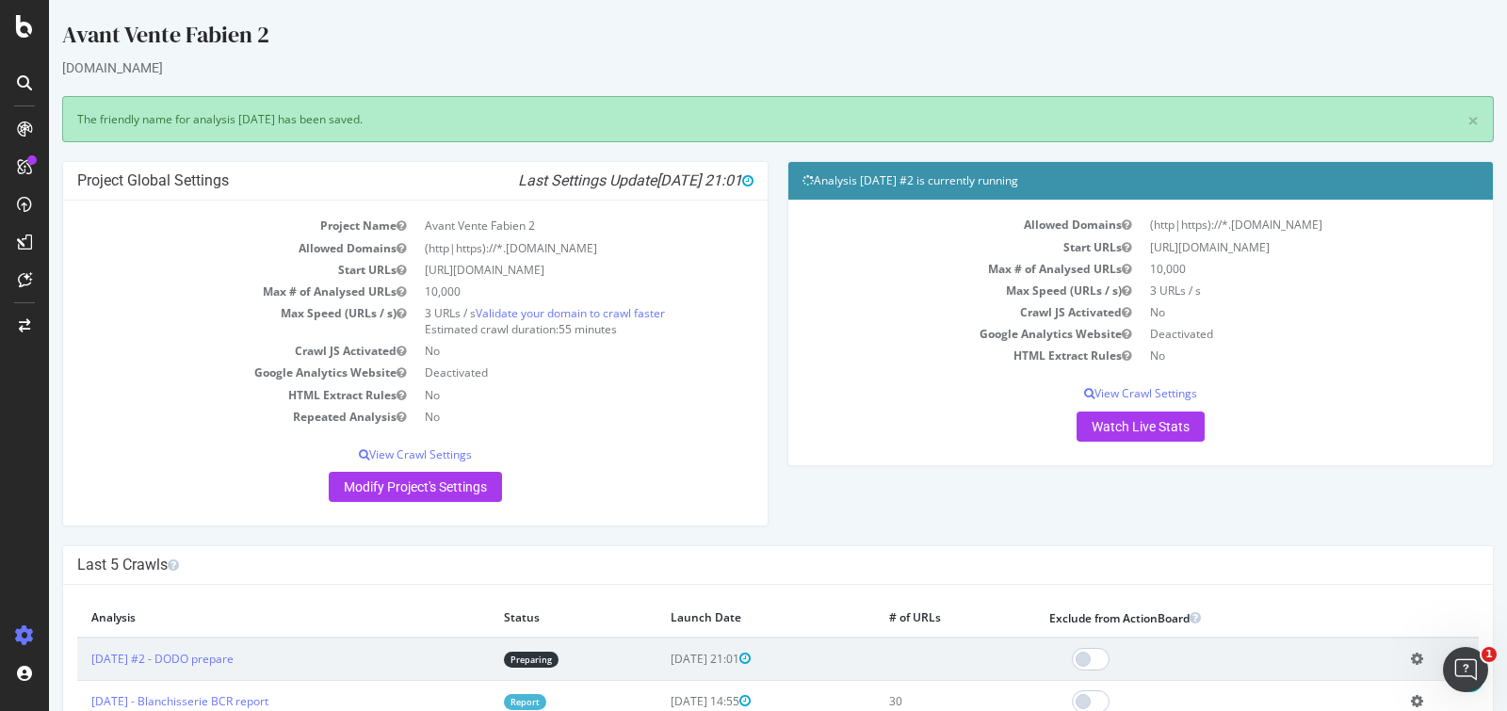
scroll to position [193, 0]
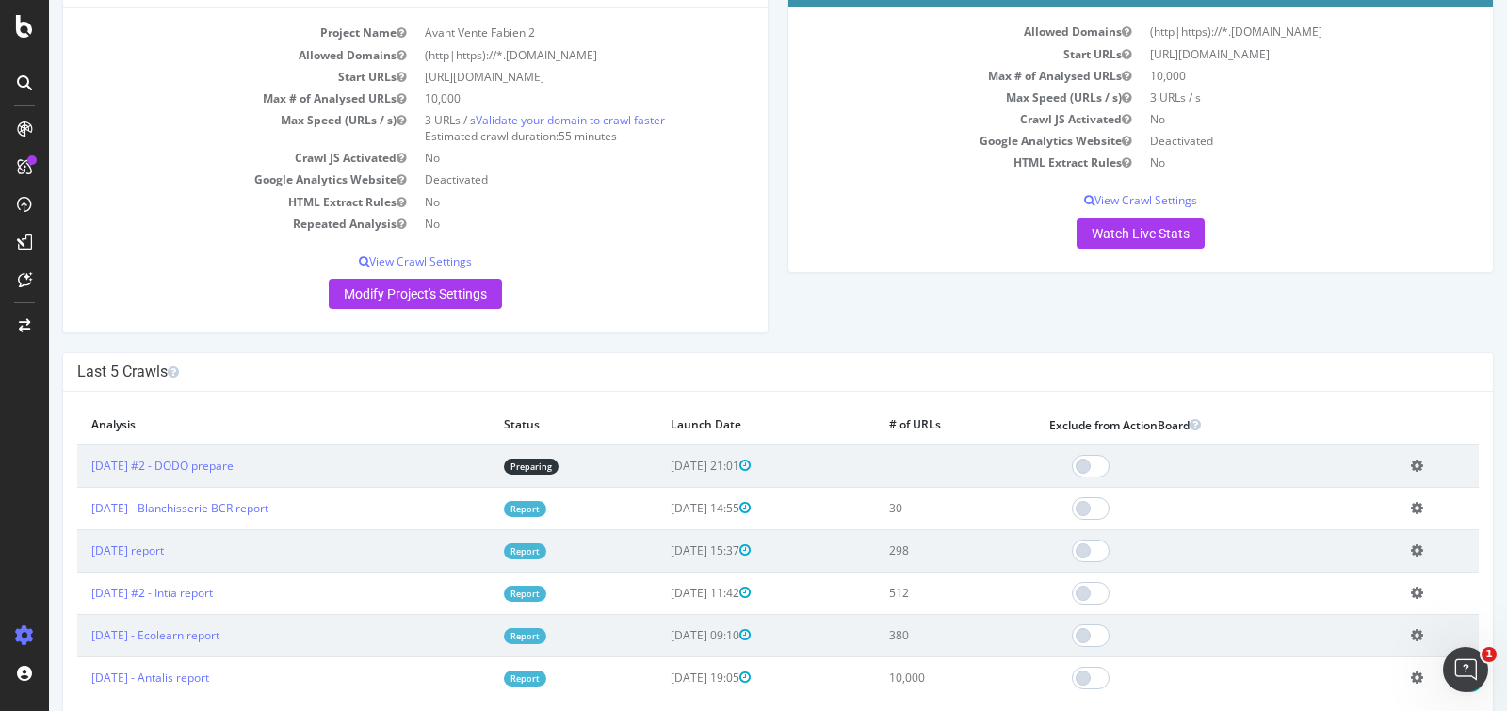
click at [1415, 544] on icon at bounding box center [1417, 551] width 12 height 14
click at [1313, 566] on link "Add name" at bounding box center [1348, 578] width 151 height 25
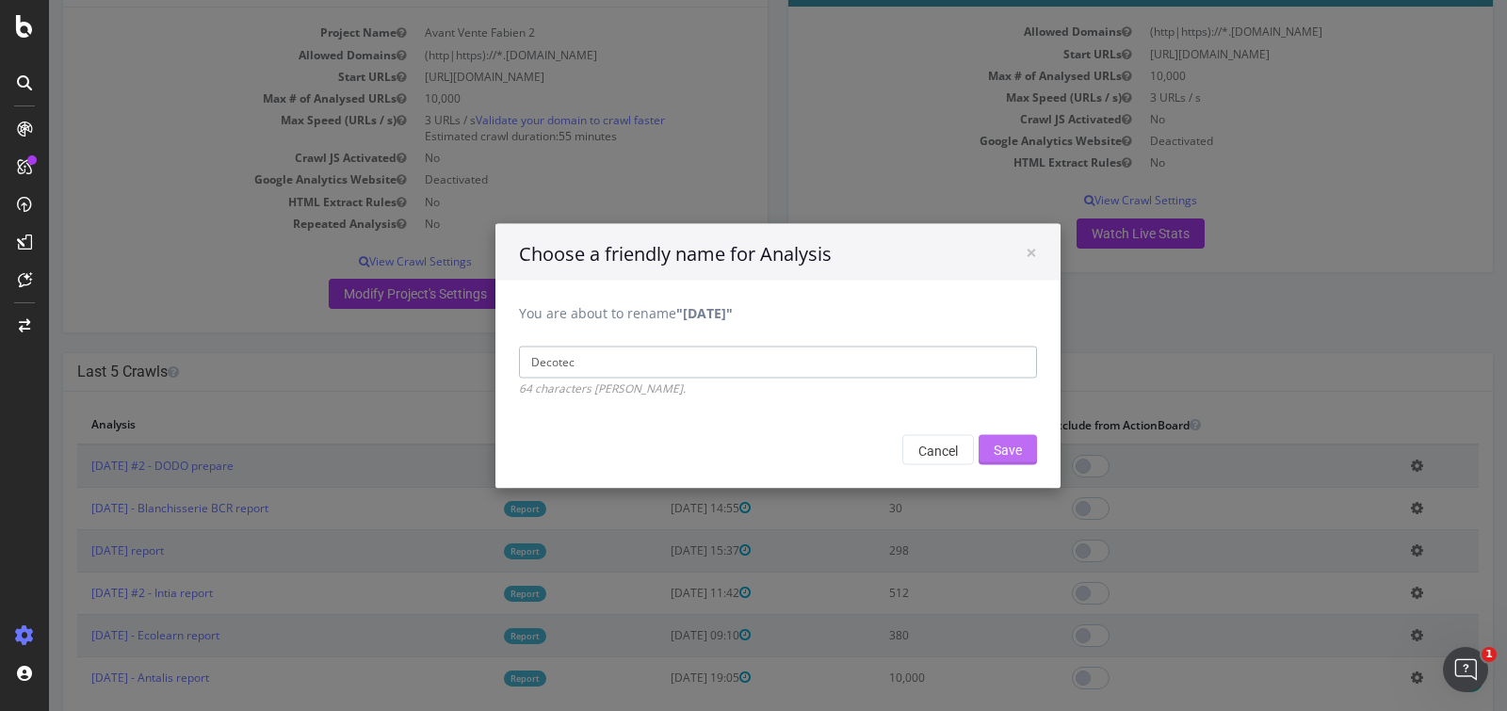
type input "Decotec"
click at [985, 445] on input "Save" at bounding box center [1008, 449] width 58 height 30
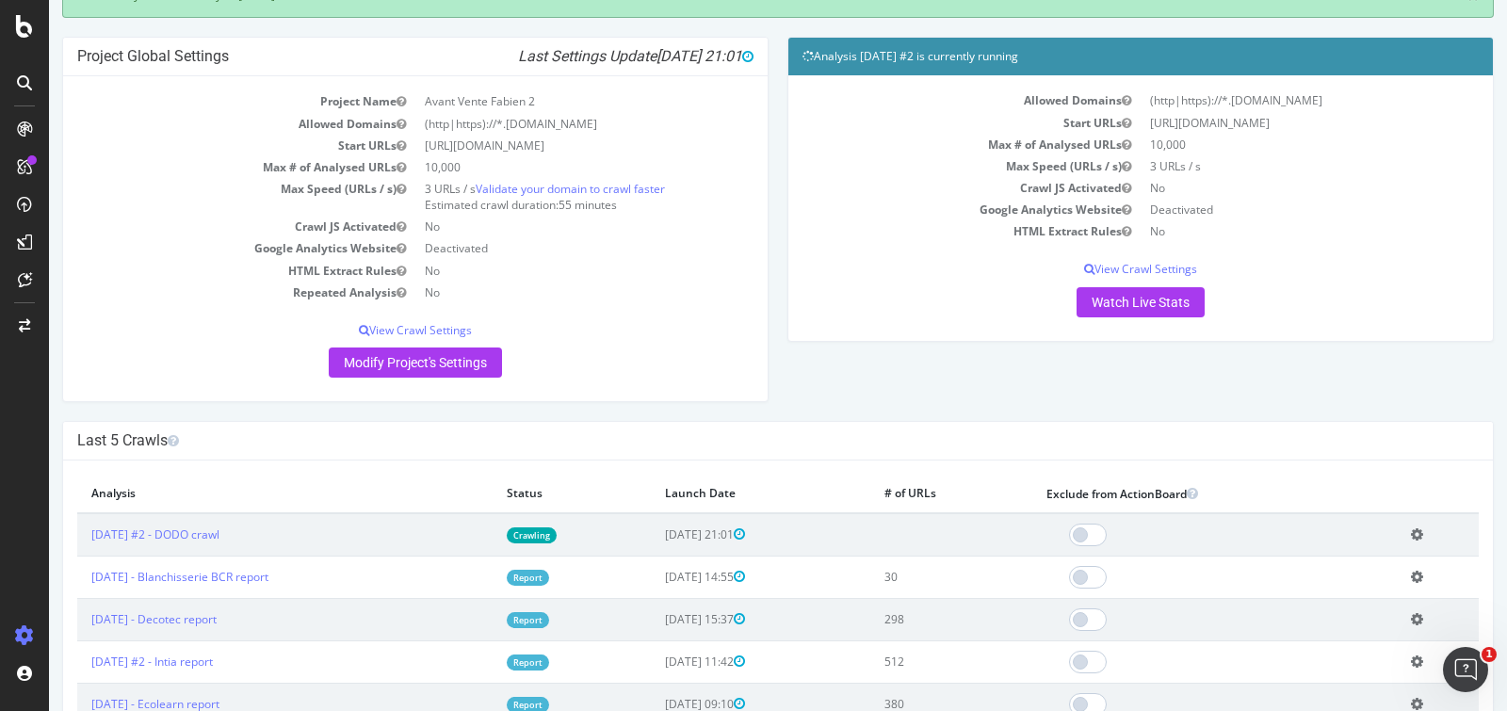
scroll to position [177, 0]
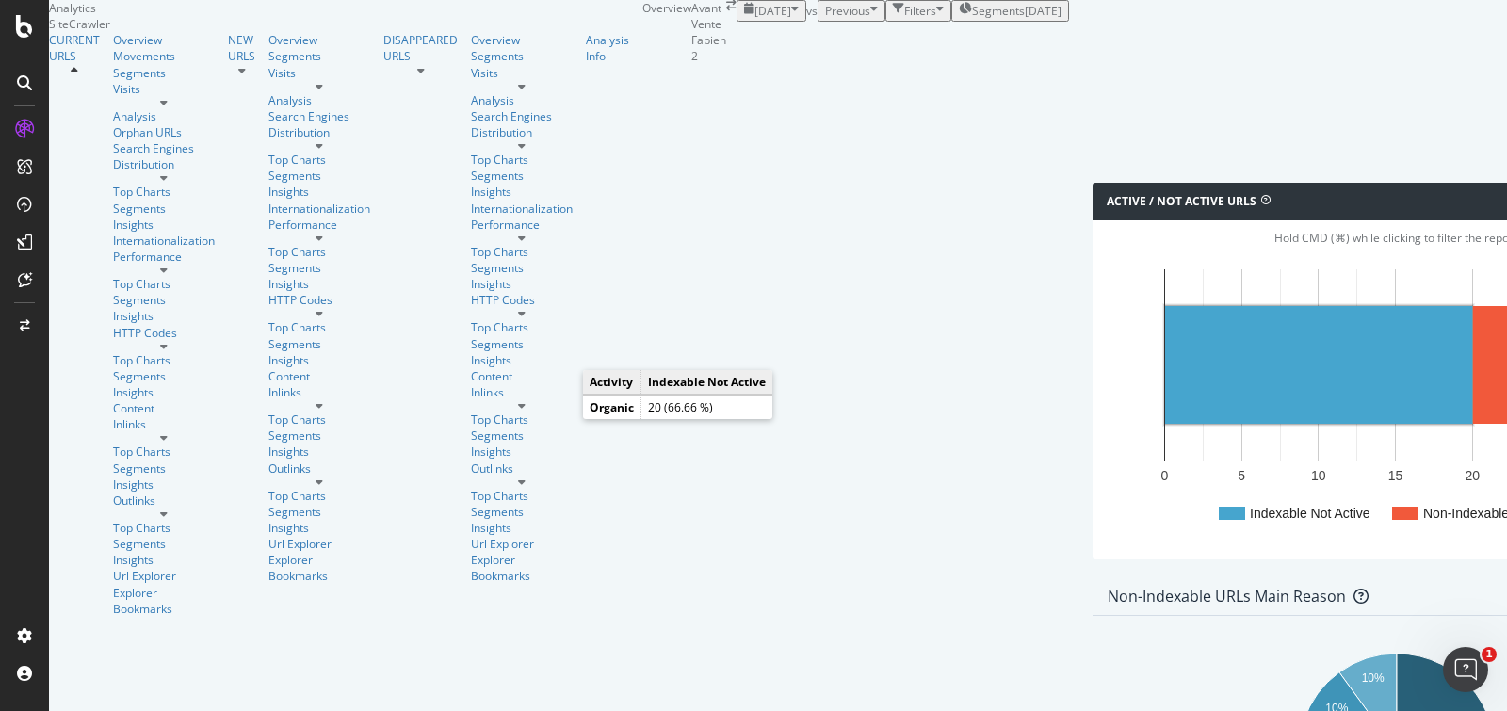
click at [1165, 424] on rect "A chart." at bounding box center [1318, 365] width 307 height 118
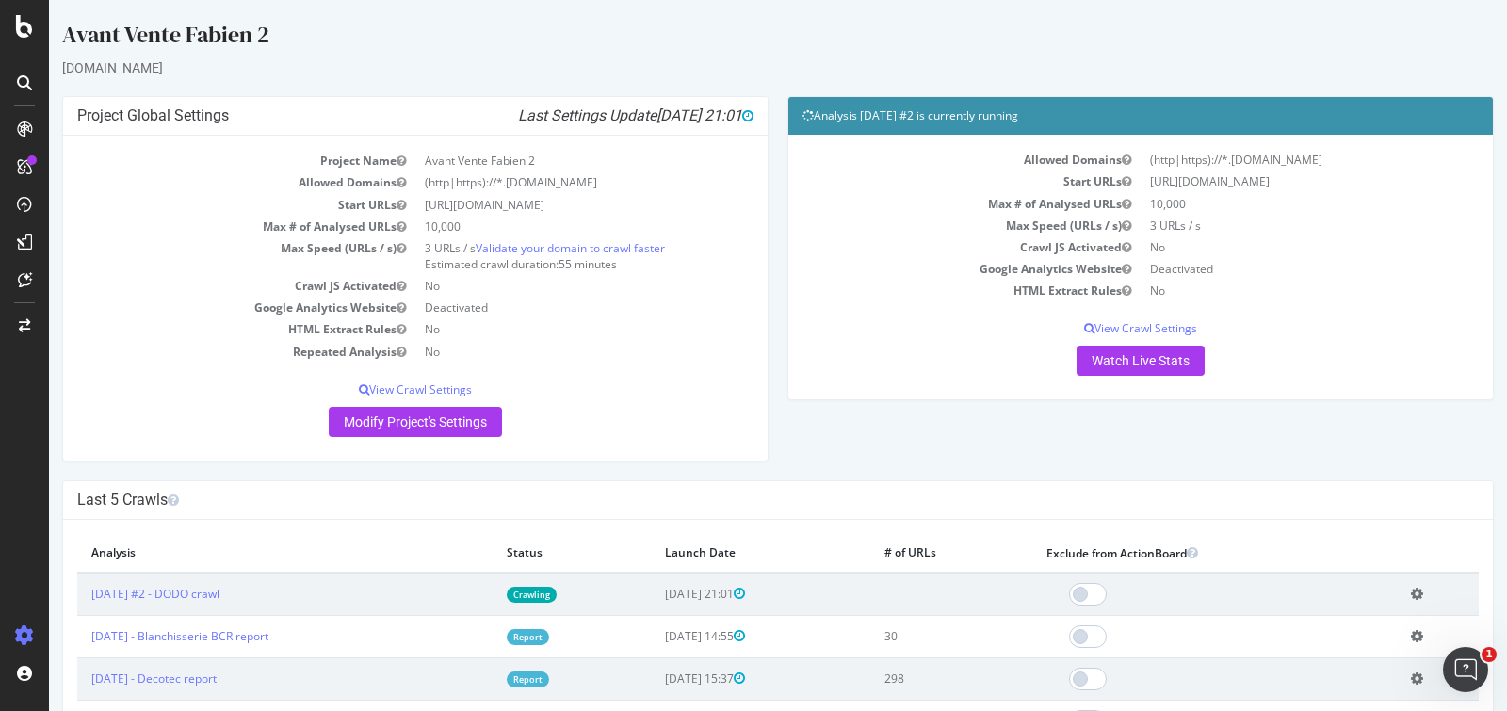
click at [29, 81] on icon at bounding box center [24, 82] width 15 height 15
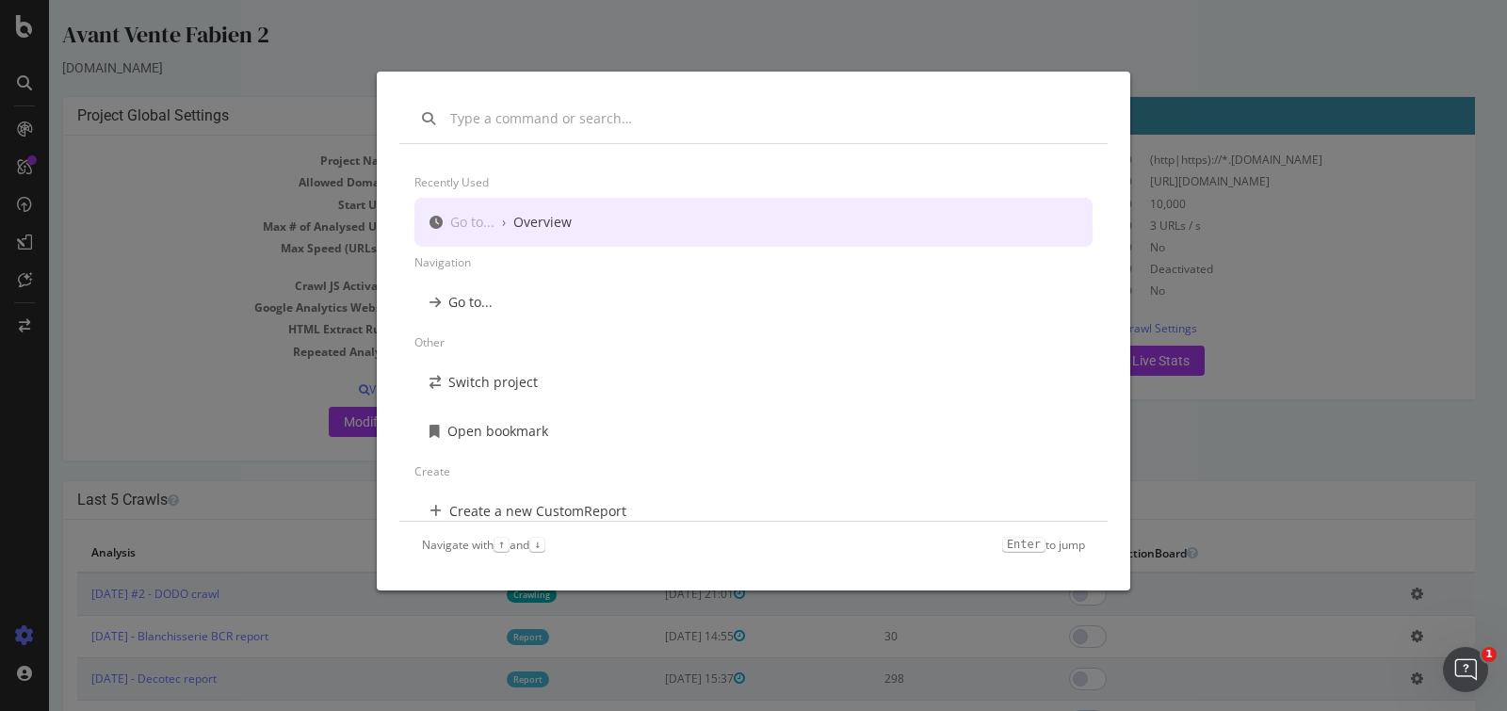
drag, startPoint x: 244, startPoint y: 120, endPoint x: 180, endPoint y: 122, distance: 64.1
click at [244, 120] on div "Recently used Go to... › Overview Navigation Go to... Other Switch project Open…" at bounding box center [753, 355] width 1507 height 711
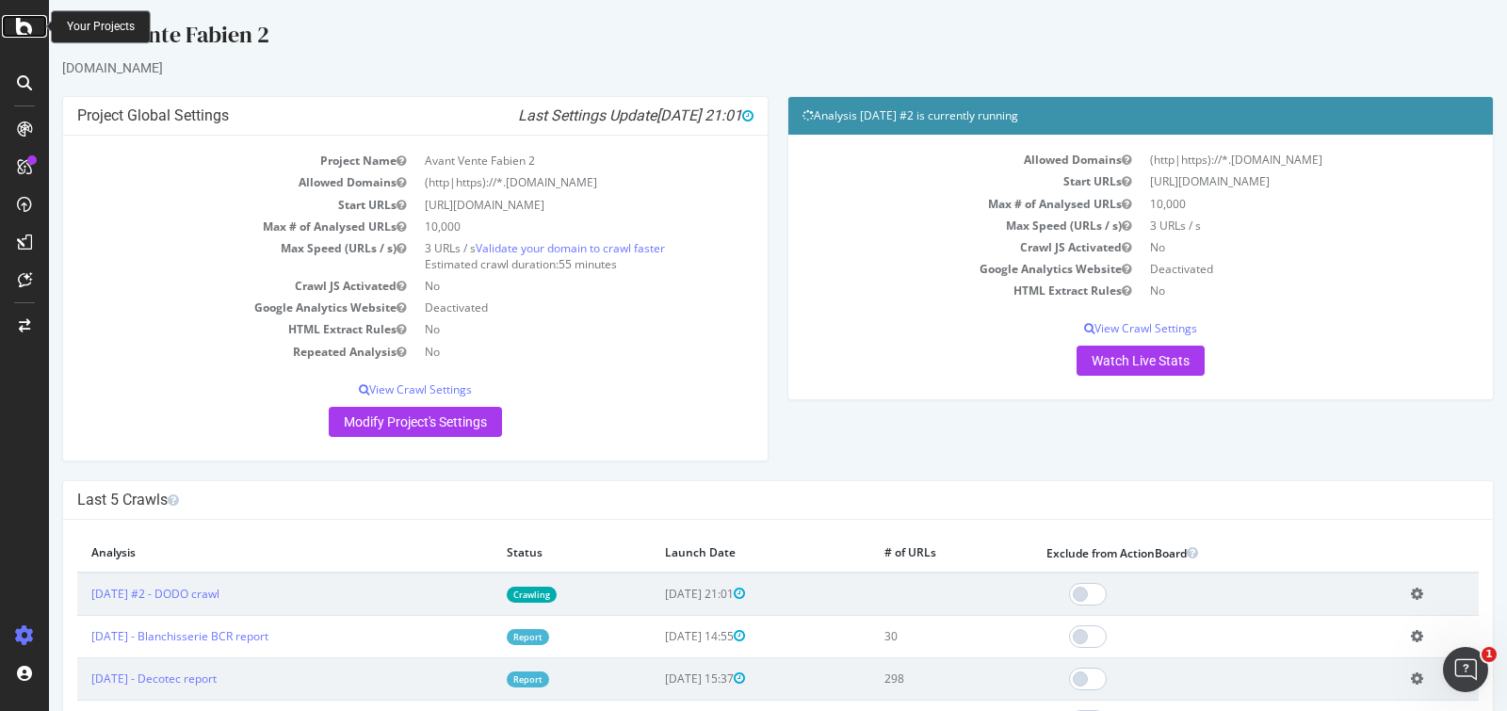
click at [27, 33] on icon at bounding box center [24, 26] width 17 height 23
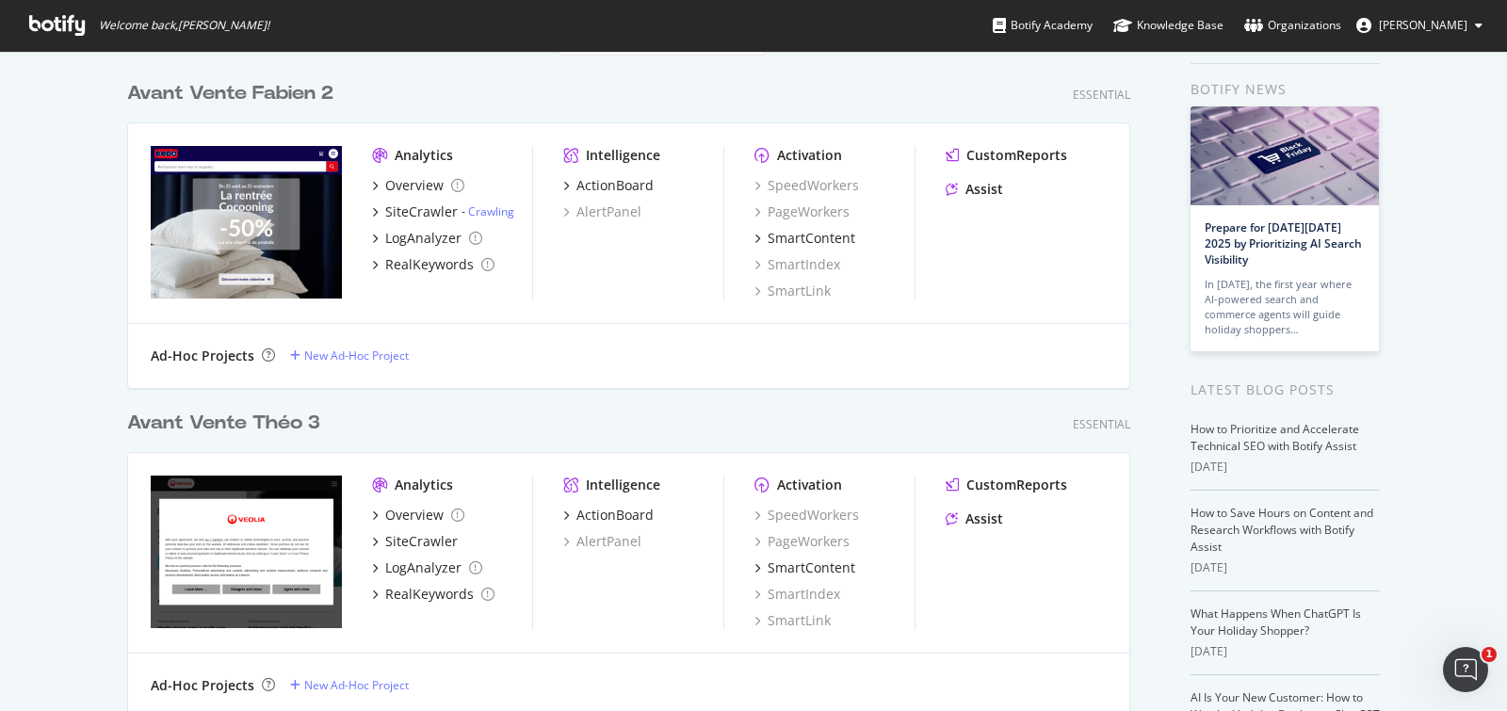
scroll to position [71, 0]
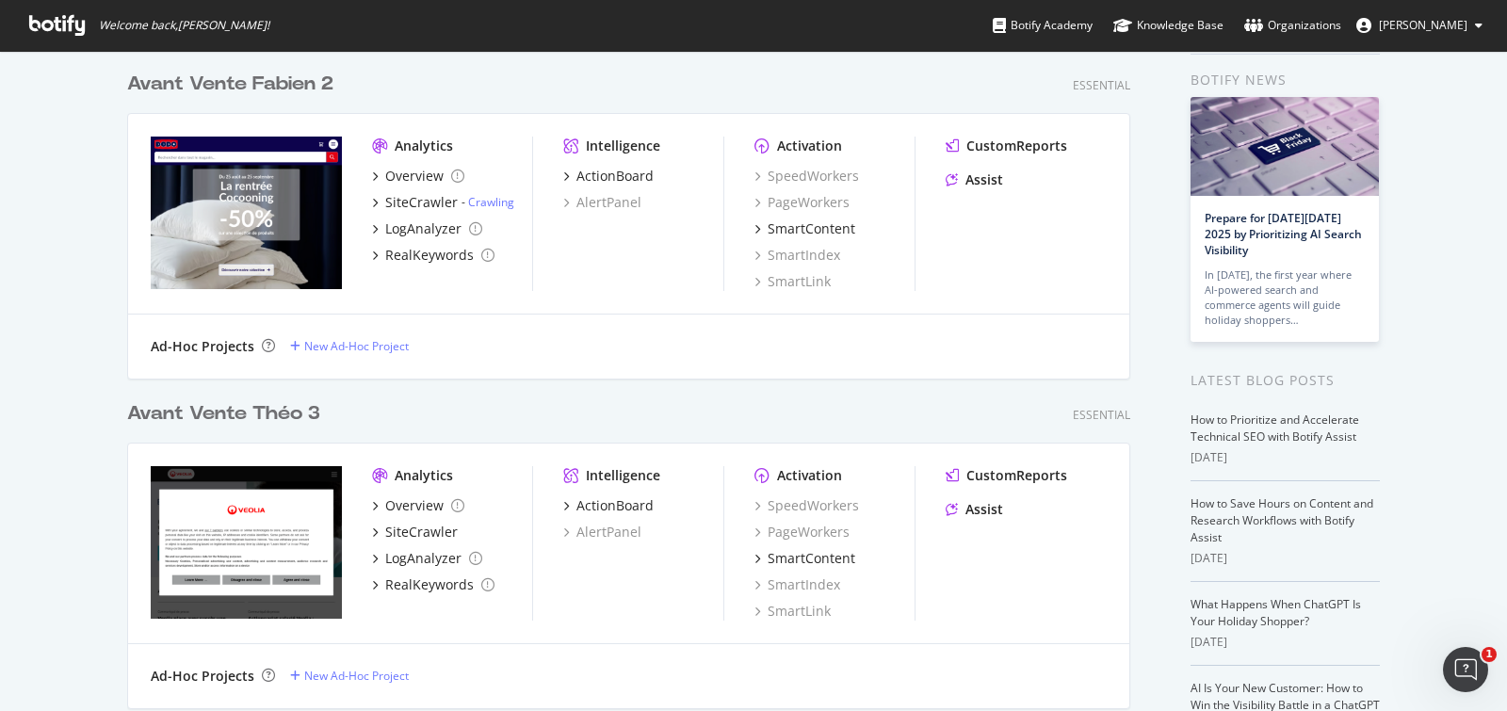
click at [248, 414] on div "Avant Vente Théo 3" at bounding box center [223, 413] width 193 height 27
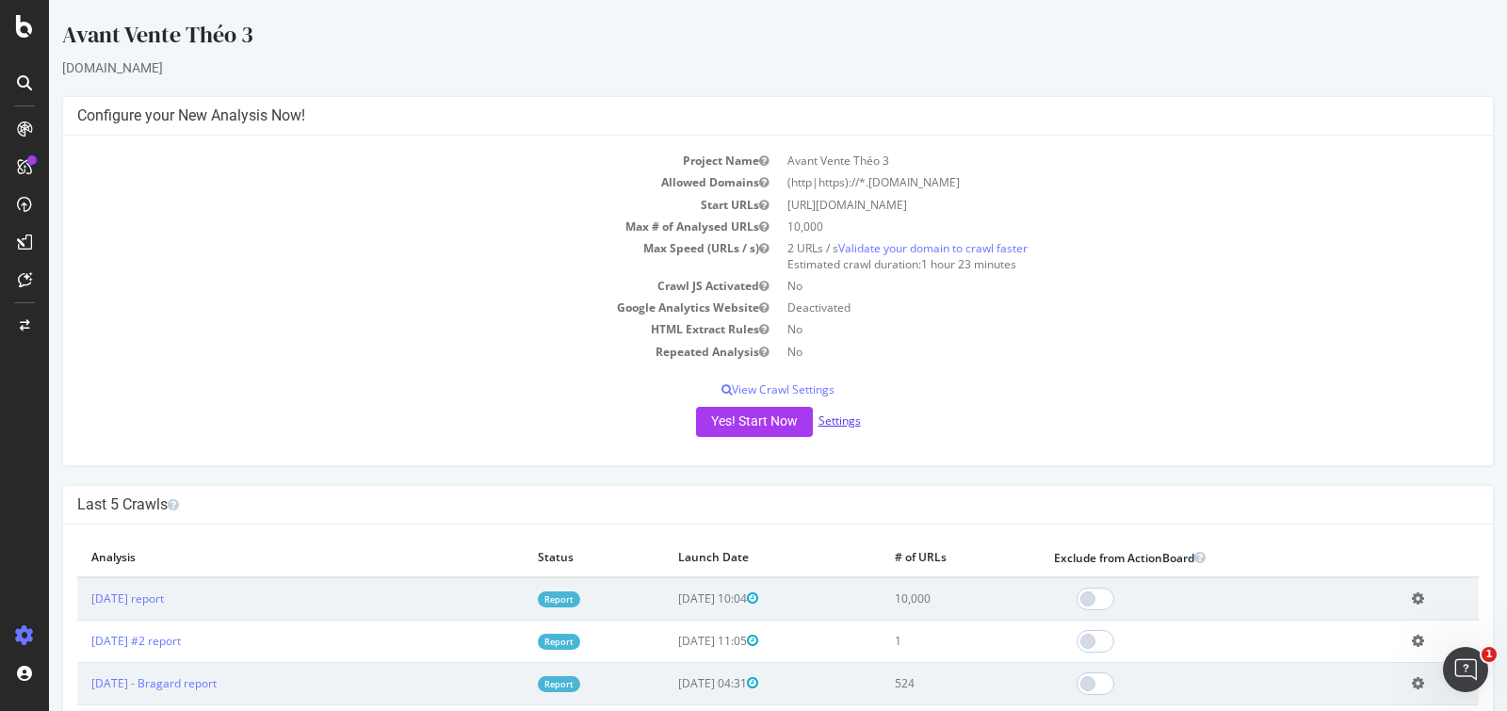
click at [848, 420] on link "Settings" at bounding box center [840, 421] width 42 height 16
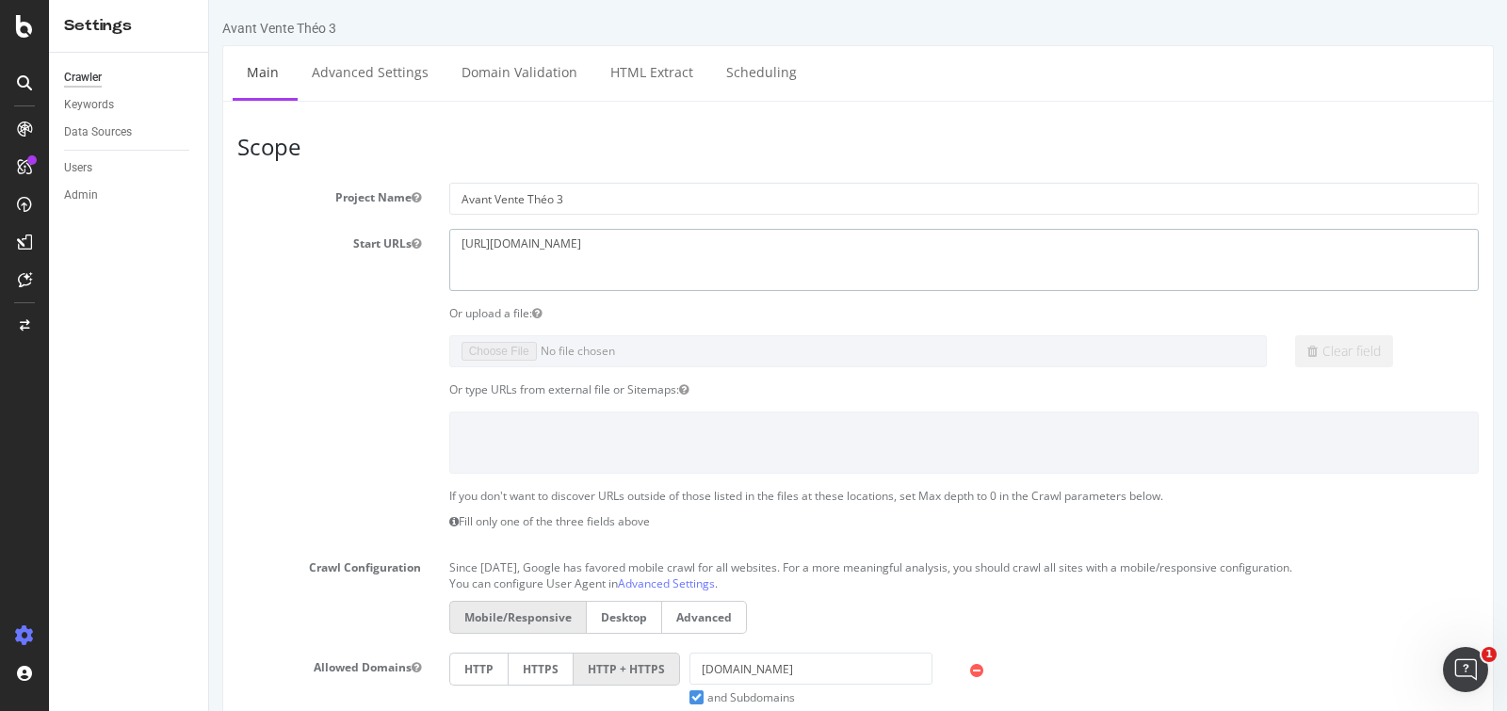
drag, startPoint x: 643, startPoint y: 257, endPoint x: 412, endPoint y: 222, distance: 234.3
click at [412, 222] on section "Project Name Avant Vente Théo 3 Start URLs https://www.veolia.com/ Or upload a …" at bounding box center [858, 570] width 1242 height 774
paste textarea "groupe-cimme.fr"
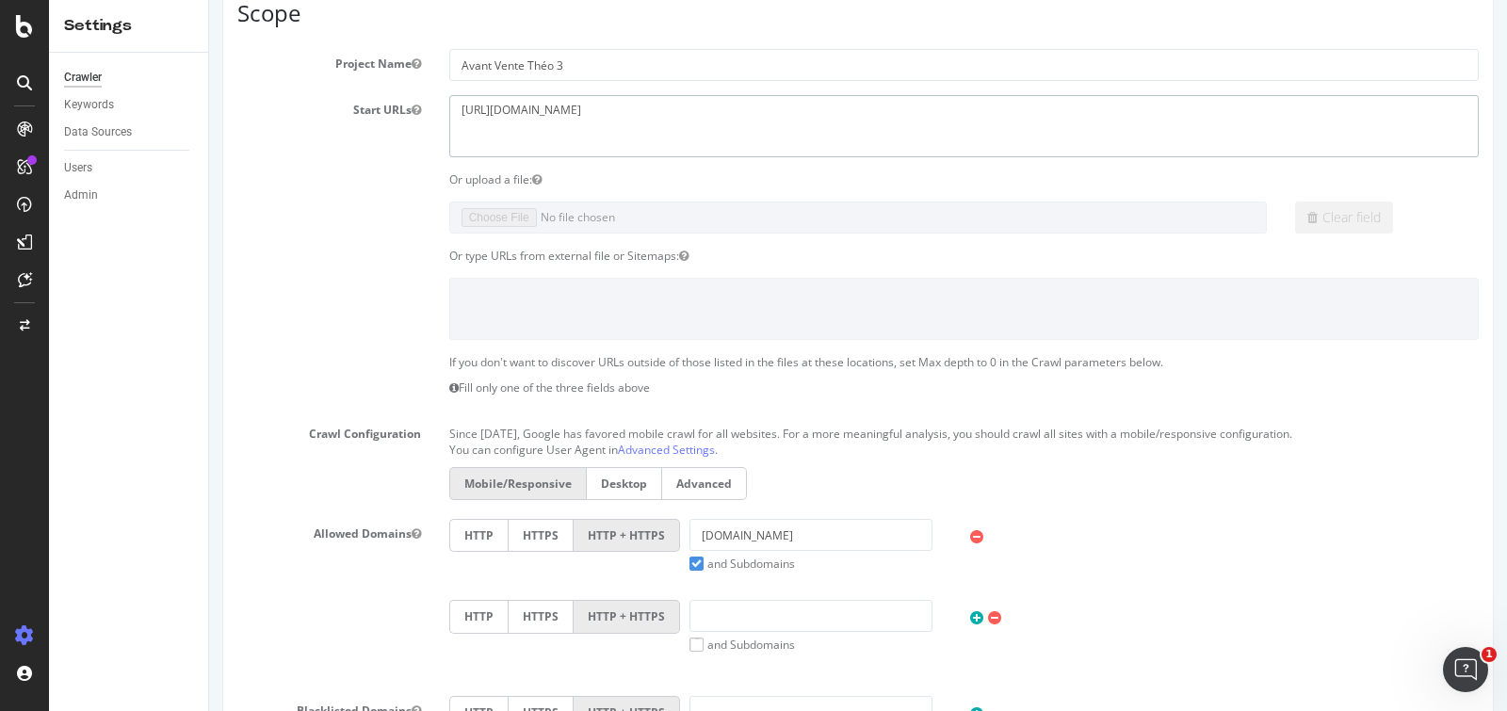
scroll to position [179, 0]
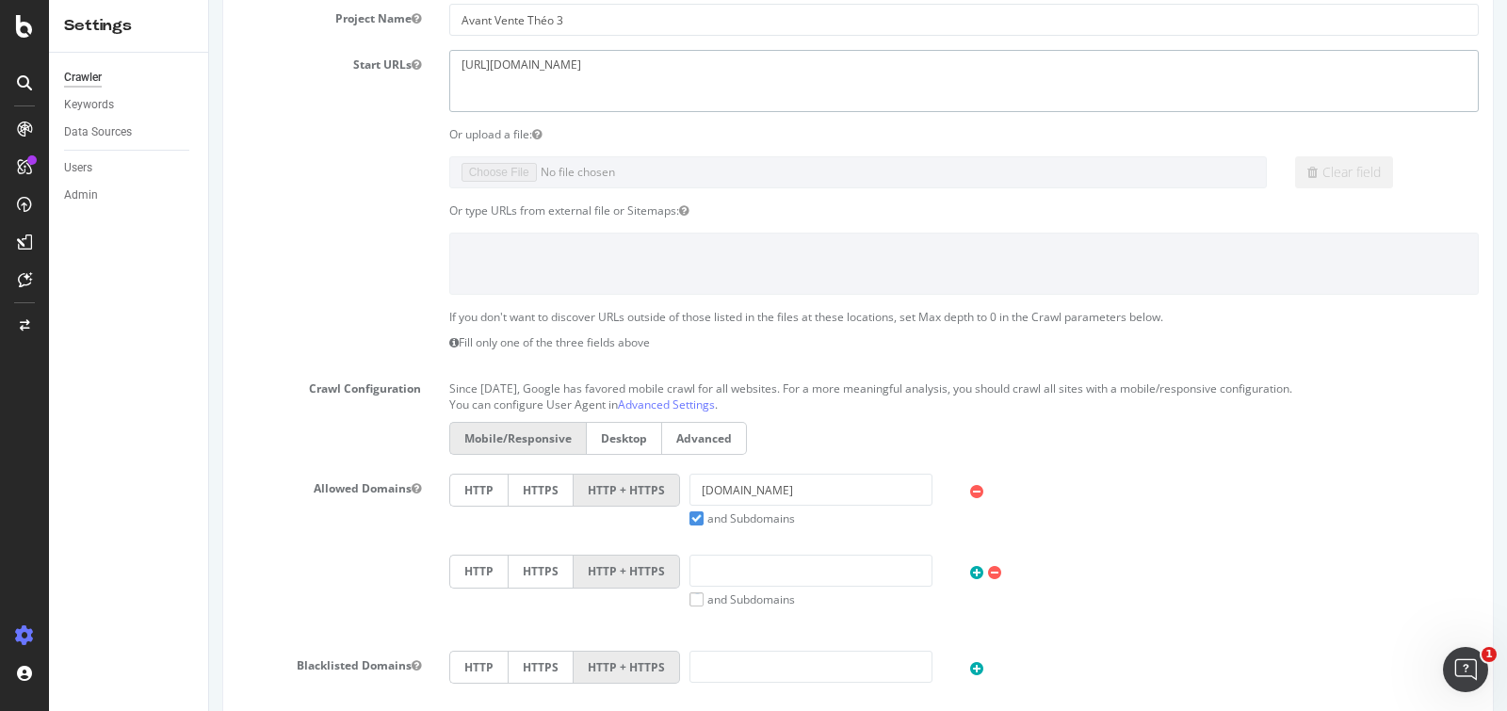
type textarea "https://www.groupe-cimme.fr"
drag, startPoint x: 810, startPoint y: 487, endPoint x: 601, endPoint y: 487, distance: 209.1
click at [601, 487] on div "HTTP HTTPS HTTP + HTTPS veolia.com and Subdomains User Agent: Mobile Desktop Th…" at bounding box center [964, 500] width 1048 height 53
paste input "https://www.groupe-cimme.fr/"
drag, startPoint x: 760, startPoint y: 487, endPoint x: 580, endPoint y: 485, distance: 179.9
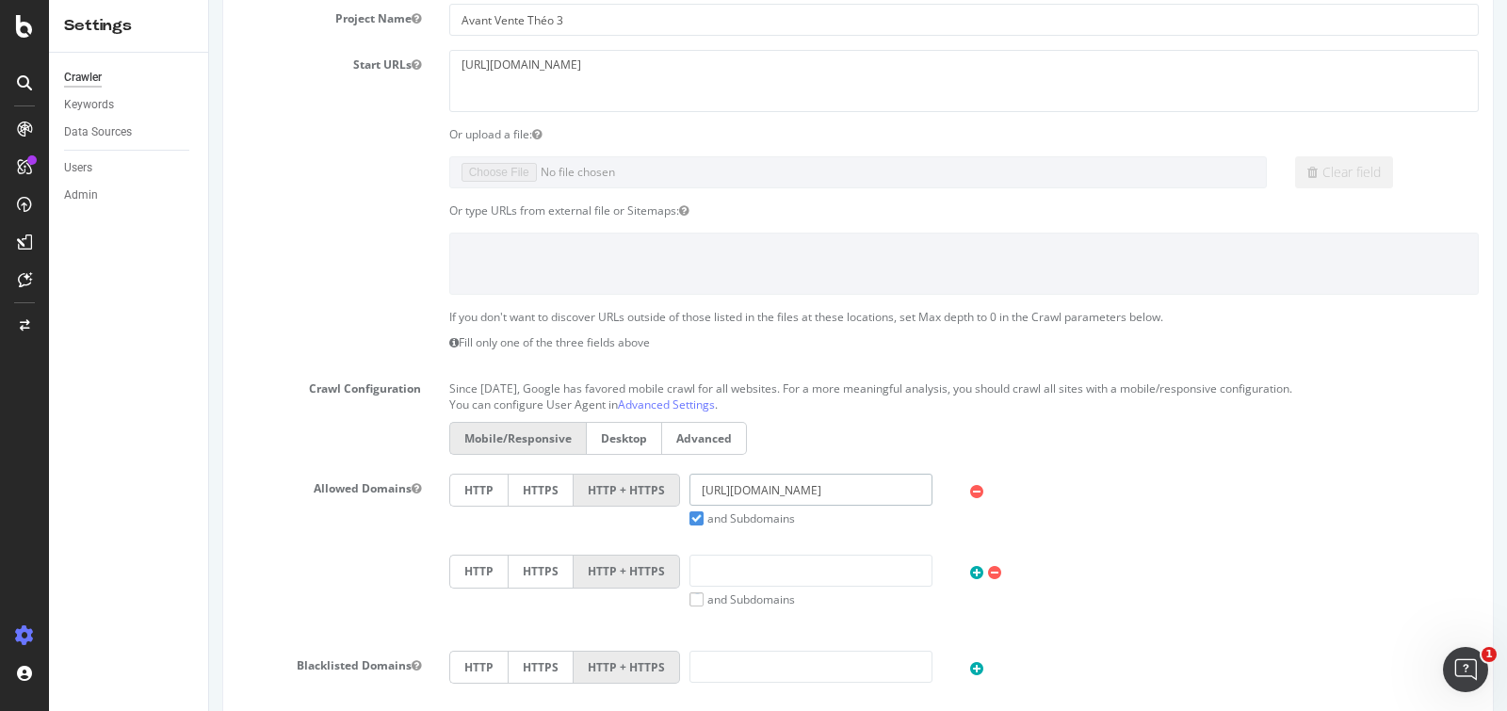
click at [579, 487] on div "HTTP HTTPS HTTP + HTTPS https://www.groupe-cimme.fr/ and Subdomains User Agent:…" at bounding box center [964, 500] width 1048 height 53
click at [794, 493] on input "groupe-cimme.fr/" at bounding box center [811, 490] width 243 height 32
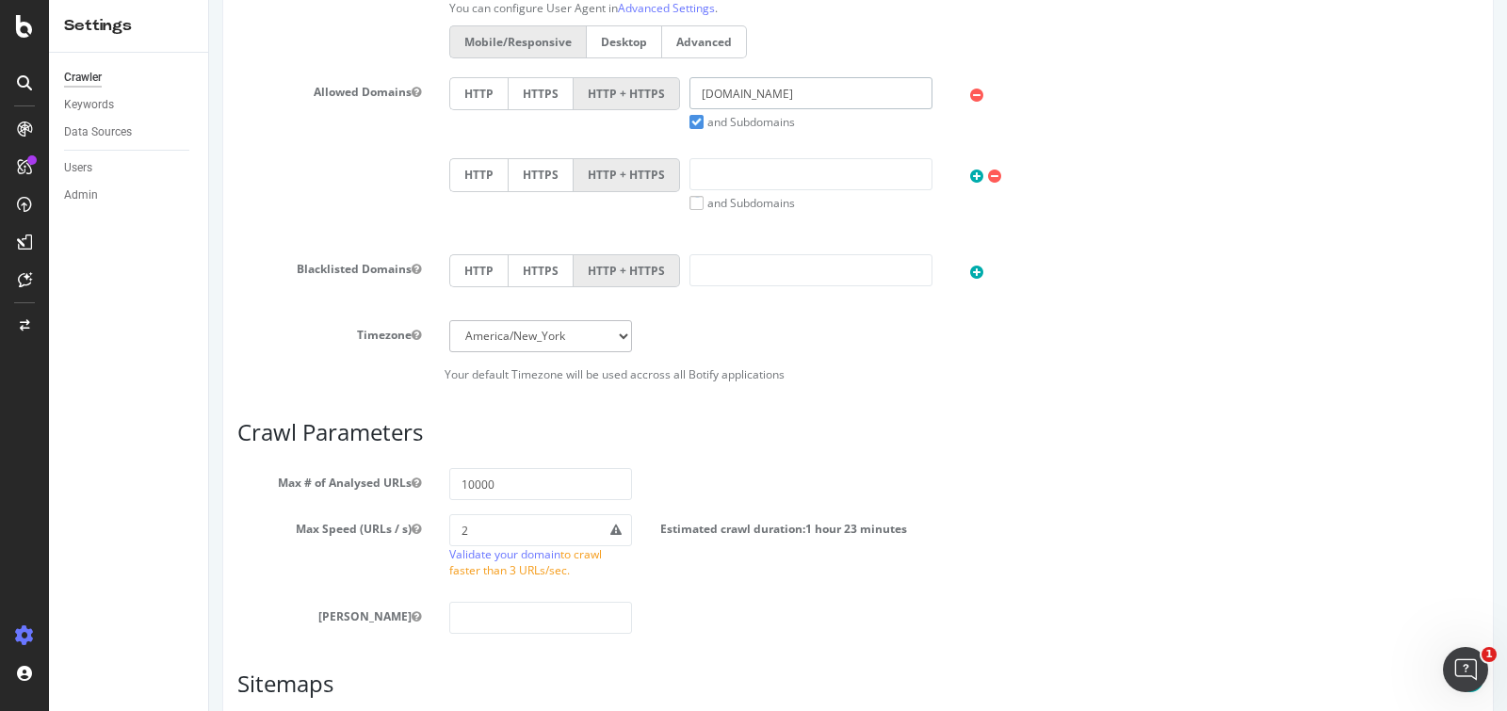
scroll to position [826, 0]
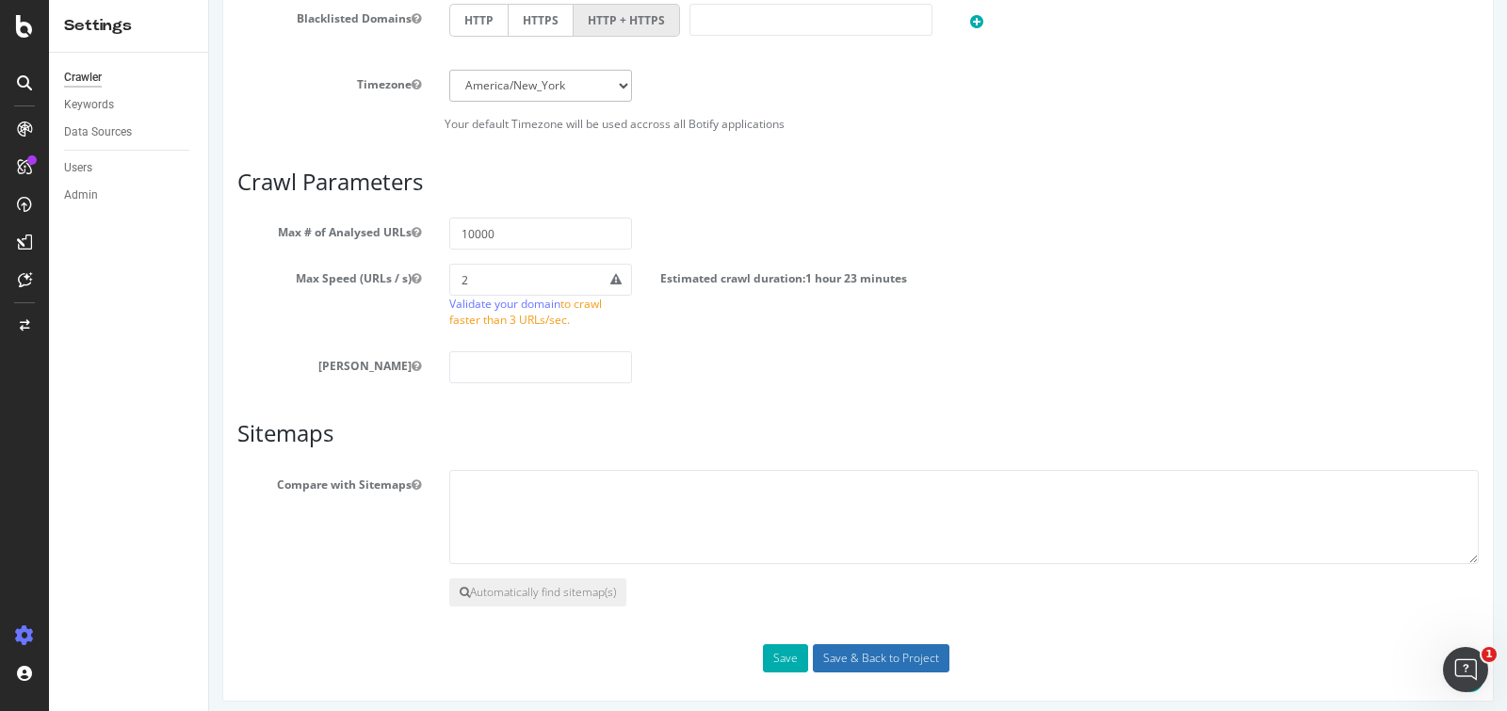
type input "groupe-cimme.fr"
click at [920, 644] on input "Save & Back to Project" at bounding box center [881, 658] width 137 height 28
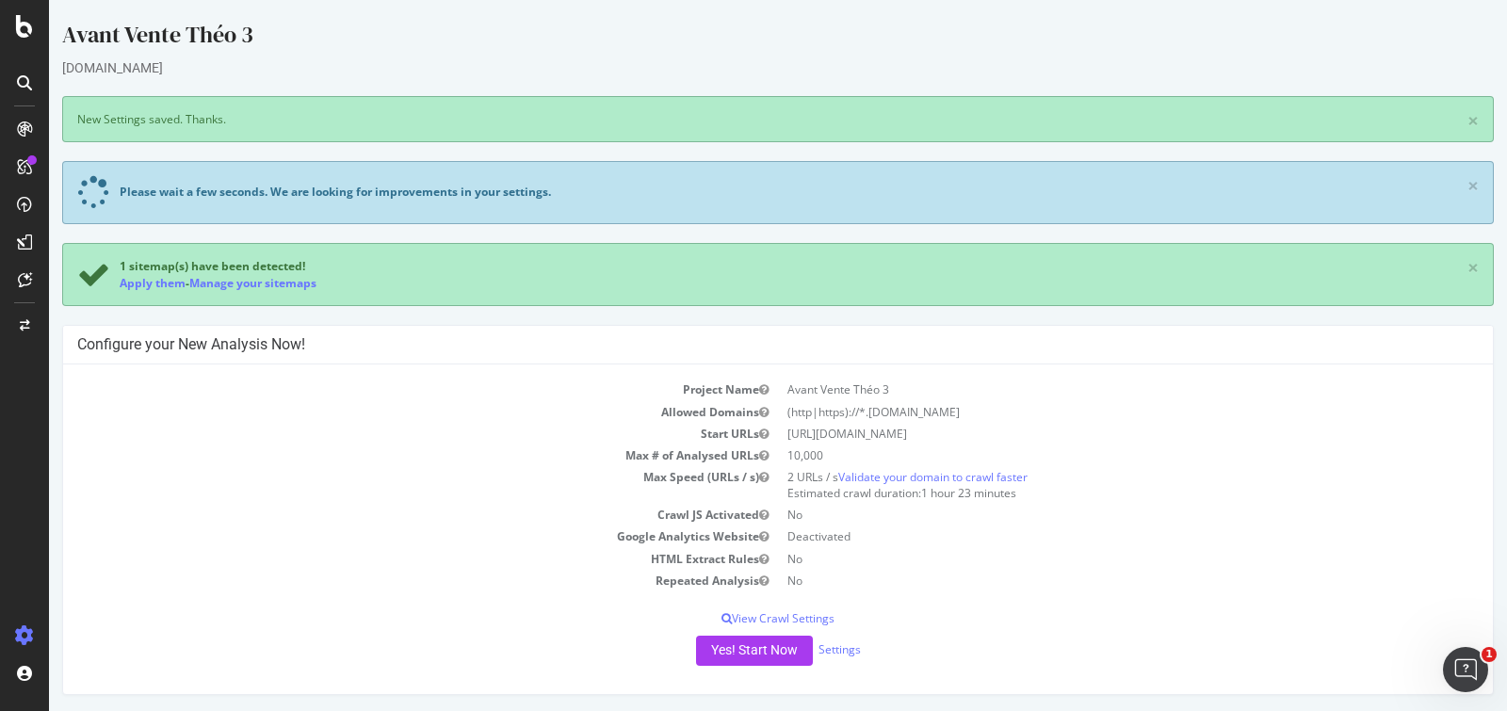
scroll to position [13, 0]
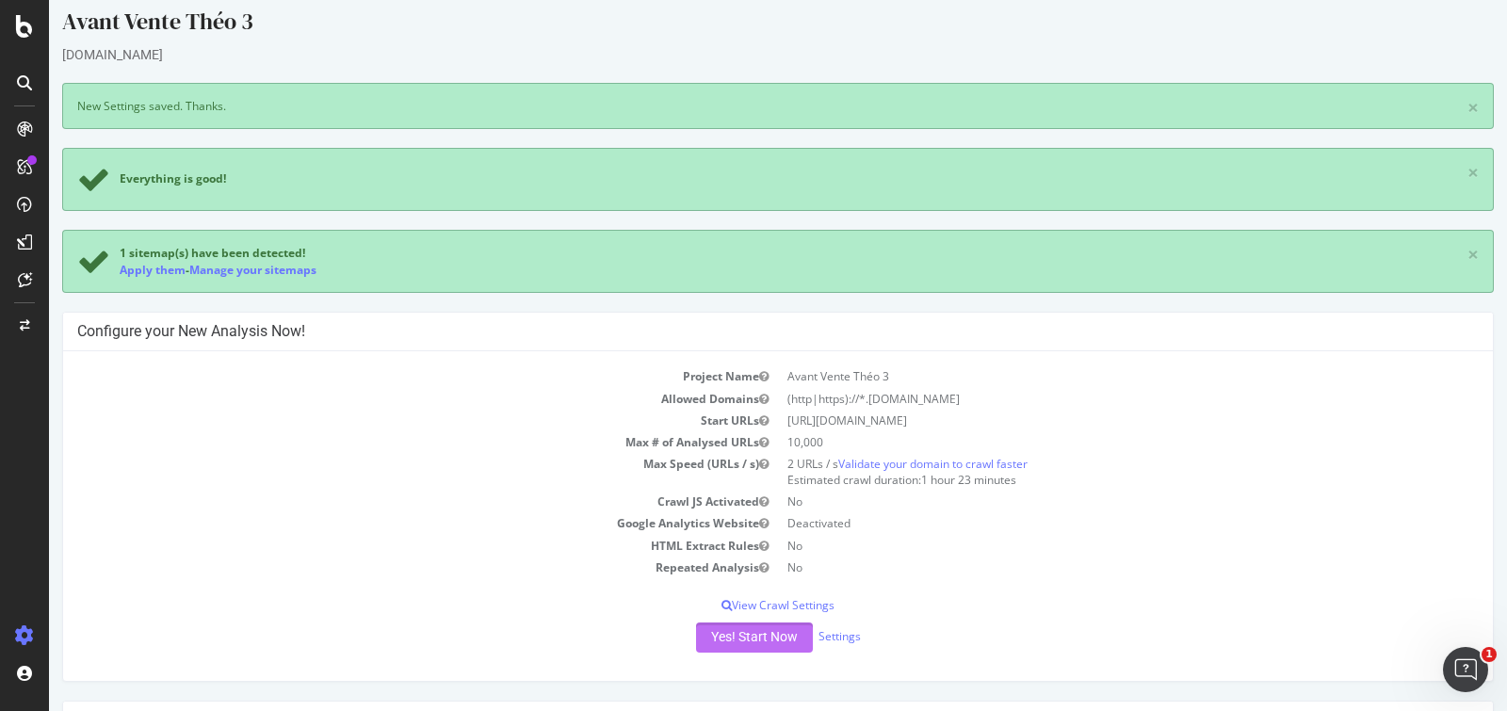
click at [750, 640] on button "Yes! Start Now" at bounding box center [754, 638] width 117 height 30
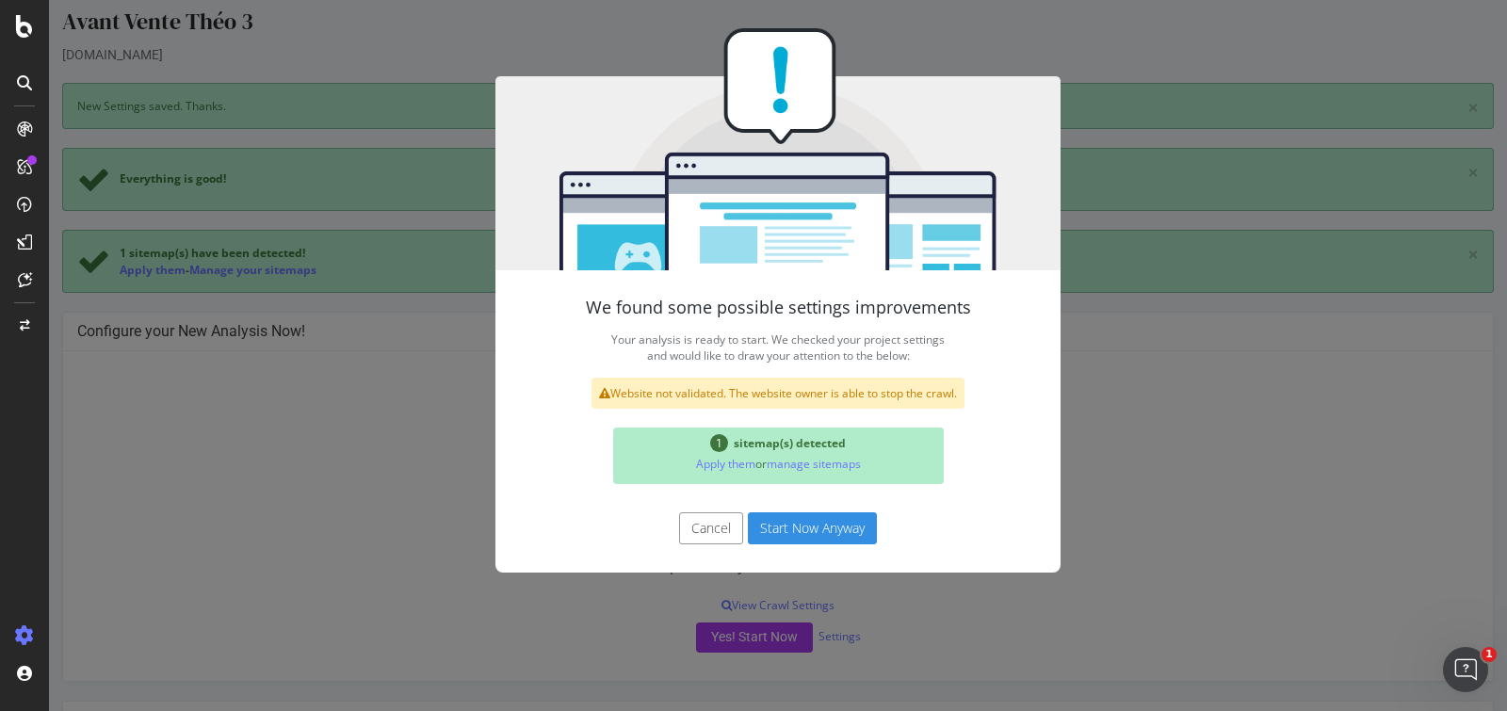
click at [822, 519] on button "Start Now Anyway" at bounding box center [812, 528] width 129 height 32
